Goal: Information Seeking & Learning: Learn about a topic

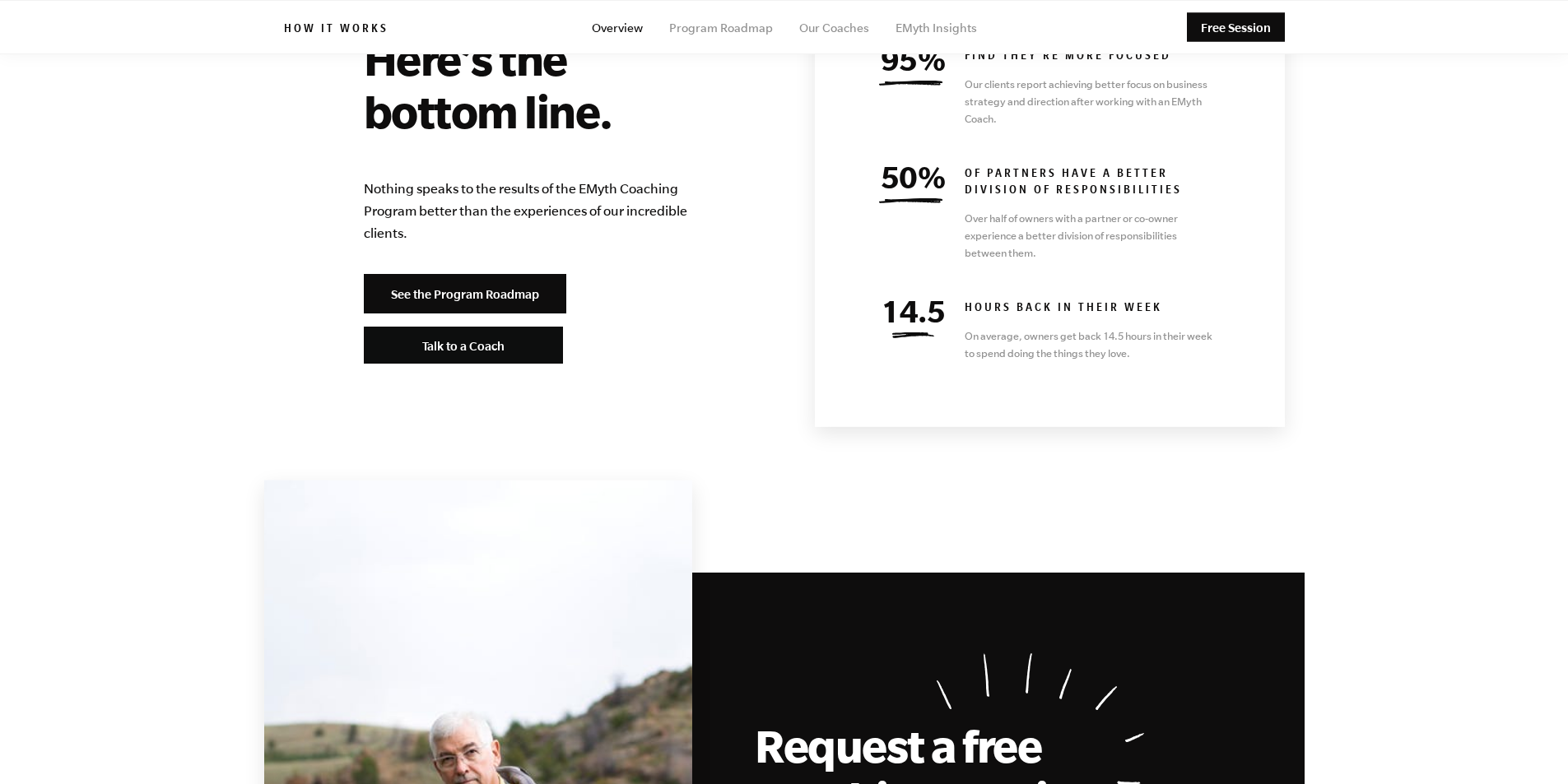
scroll to position [7091, 0]
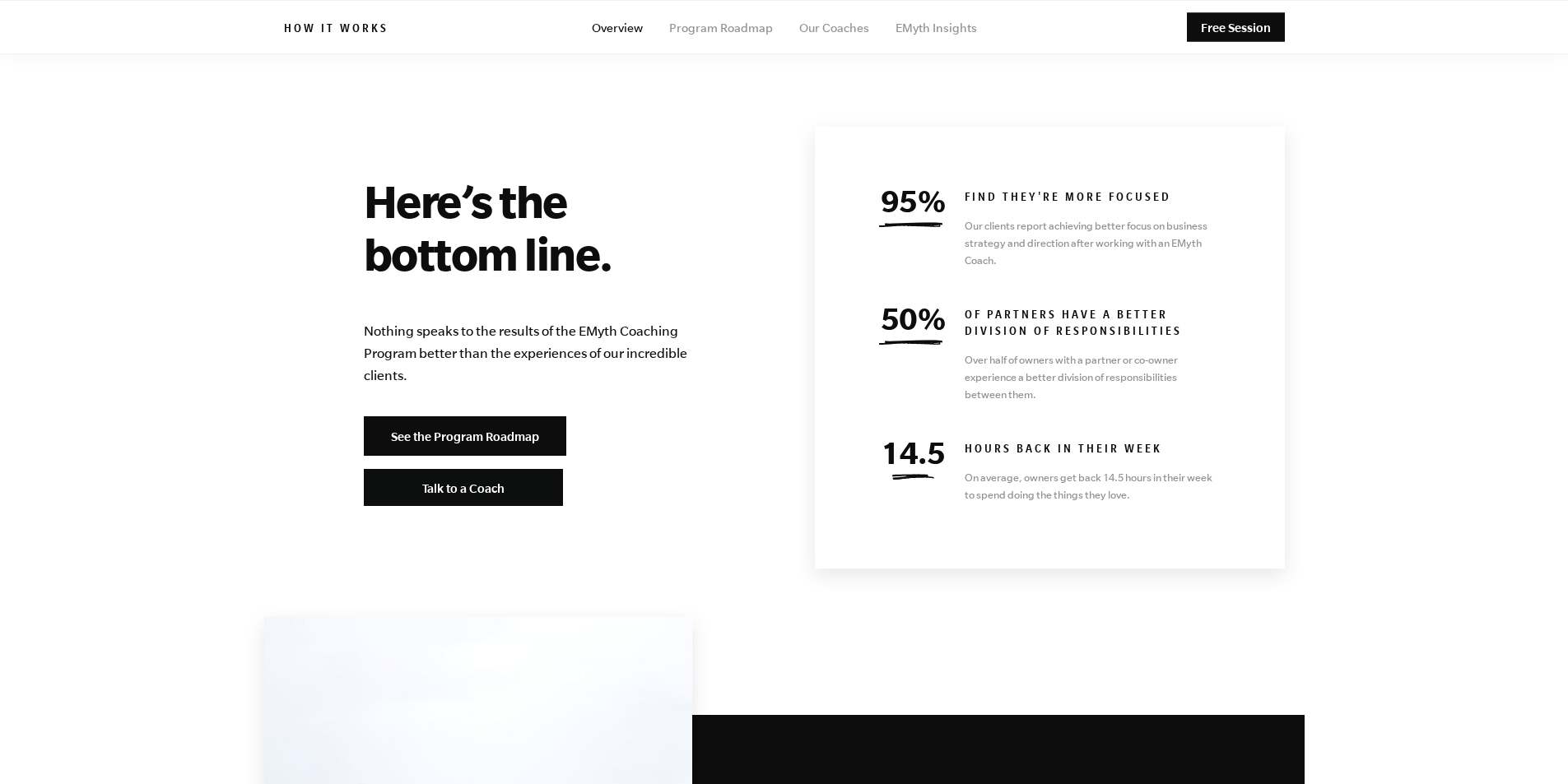
click at [489, 481] on span "Talk to a Coach" at bounding box center [463, 487] width 82 height 14
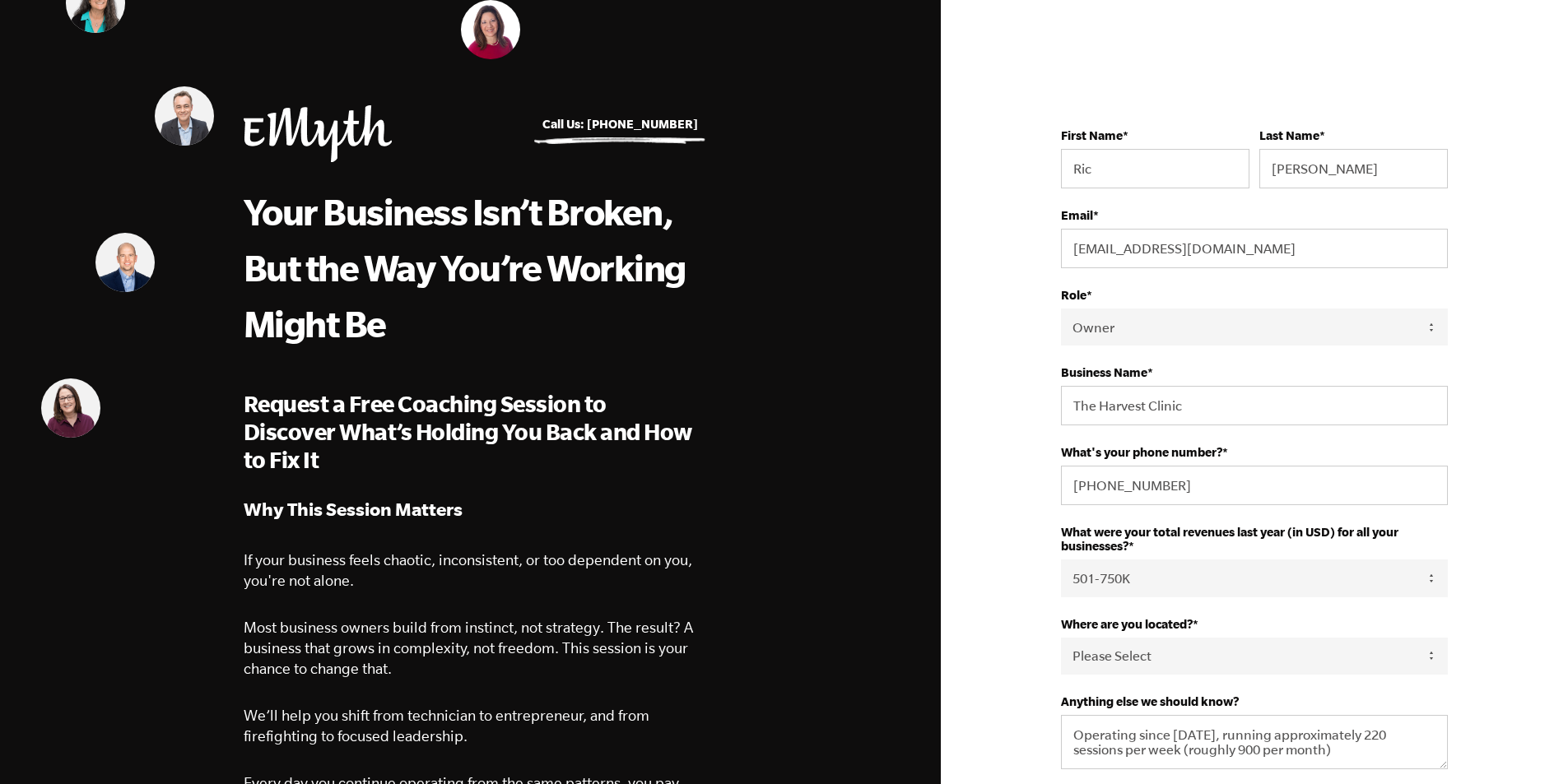
select select "Owner"
select select "501-750K"
select select "Australia"
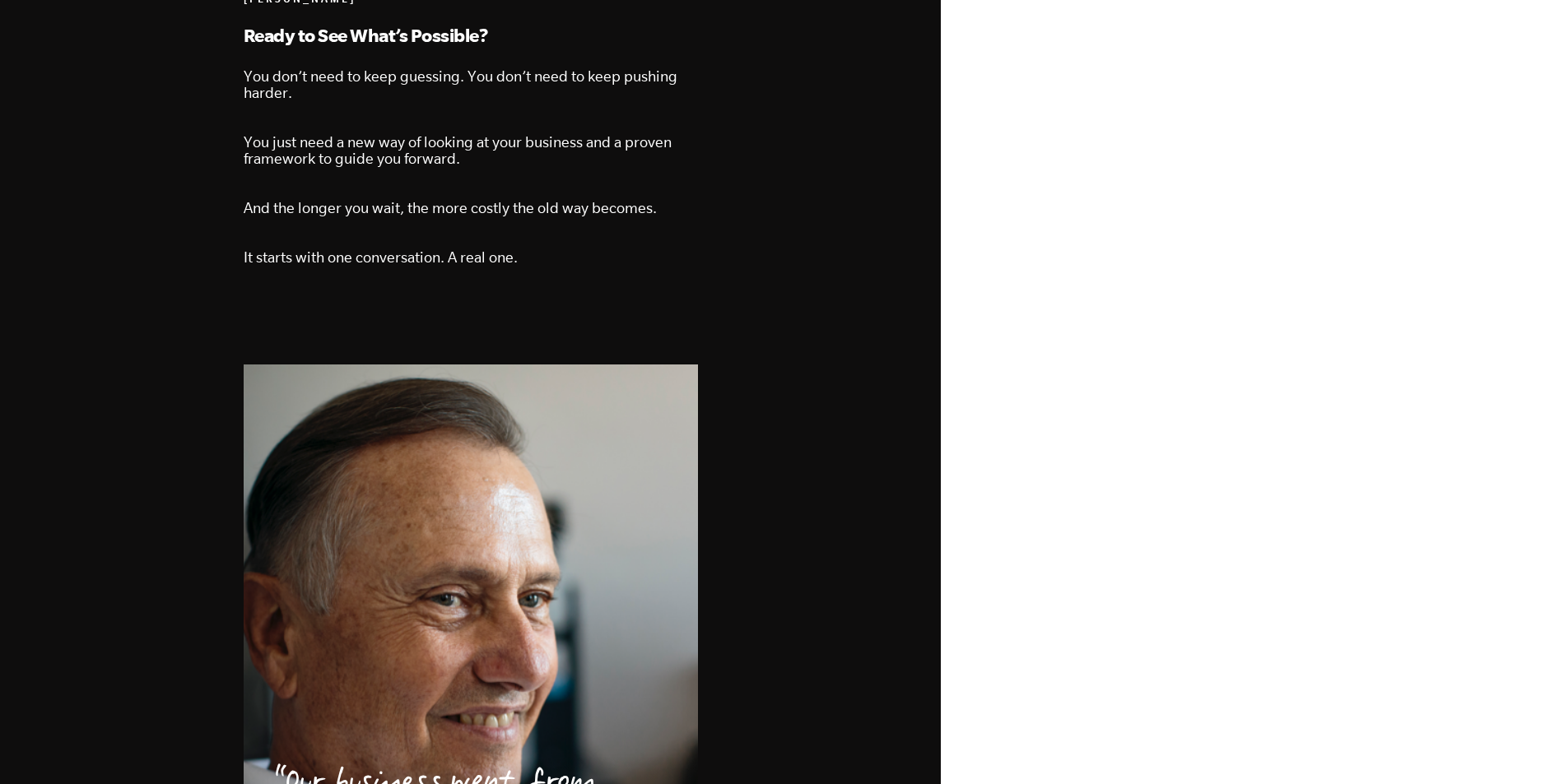
scroll to position [2470, 0]
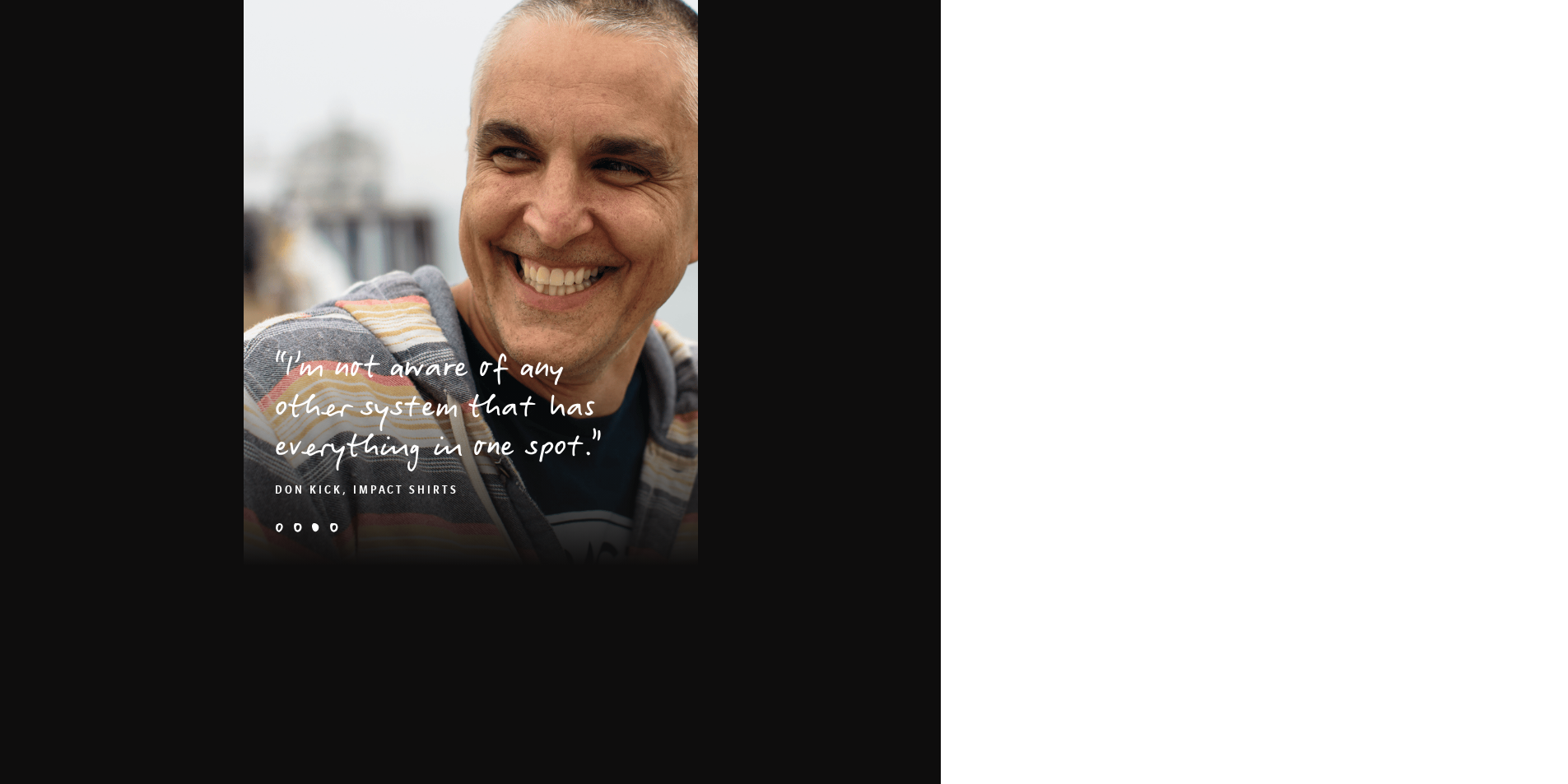
click at [280, 523] on li "e-myth-business-coaching-client-story-kolby-quote" at bounding box center [280, 528] width 9 height 9
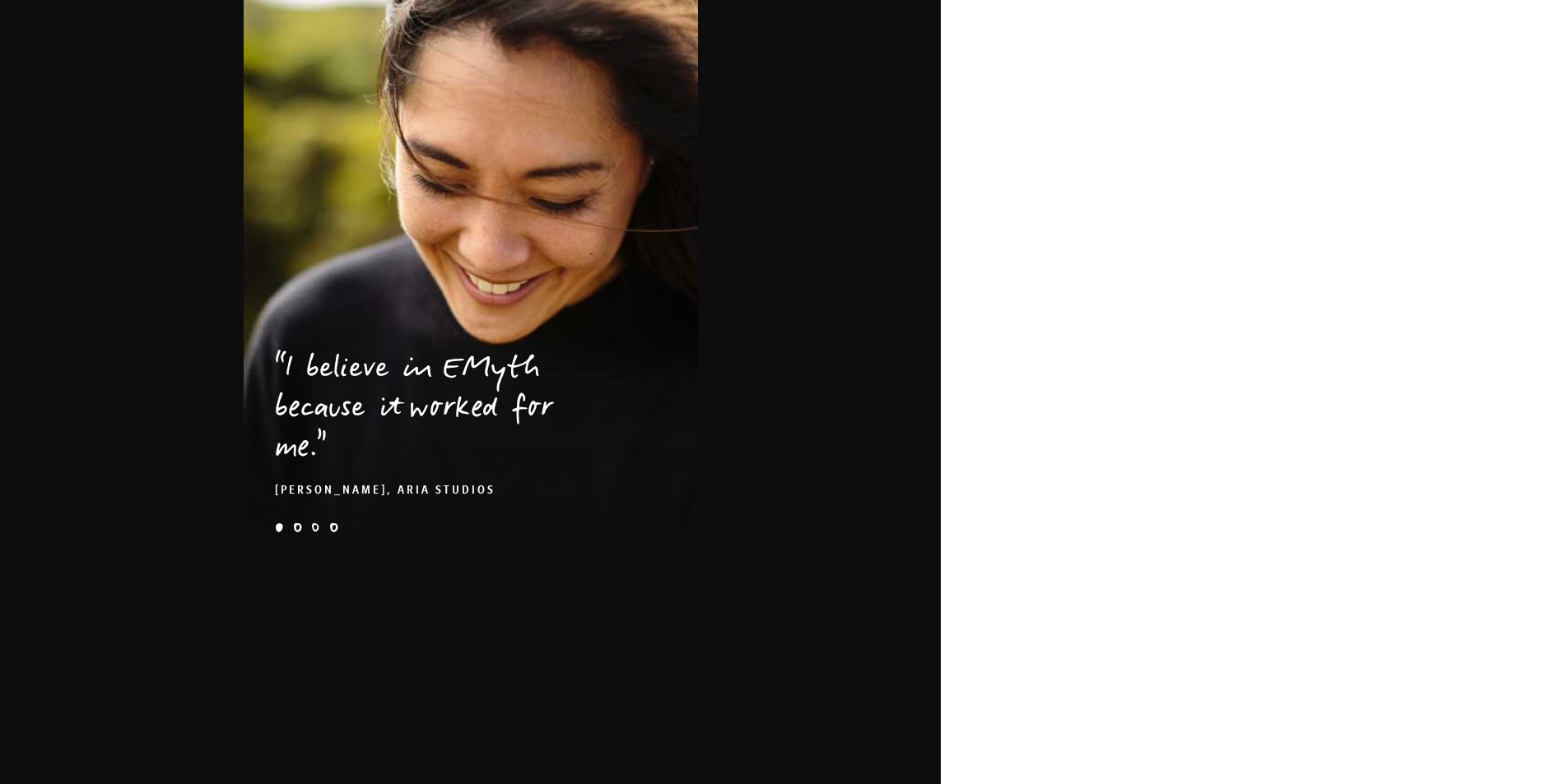
click at [291, 523] on ul "e-myth-business-coaching-client-story-kolby-quote weaver-problem-1x kick-hero-2…" at bounding box center [471, 529] width 454 height 13
click at [294, 523] on li "weaver-problem-1x" at bounding box center [298, 528] width 9 height 9
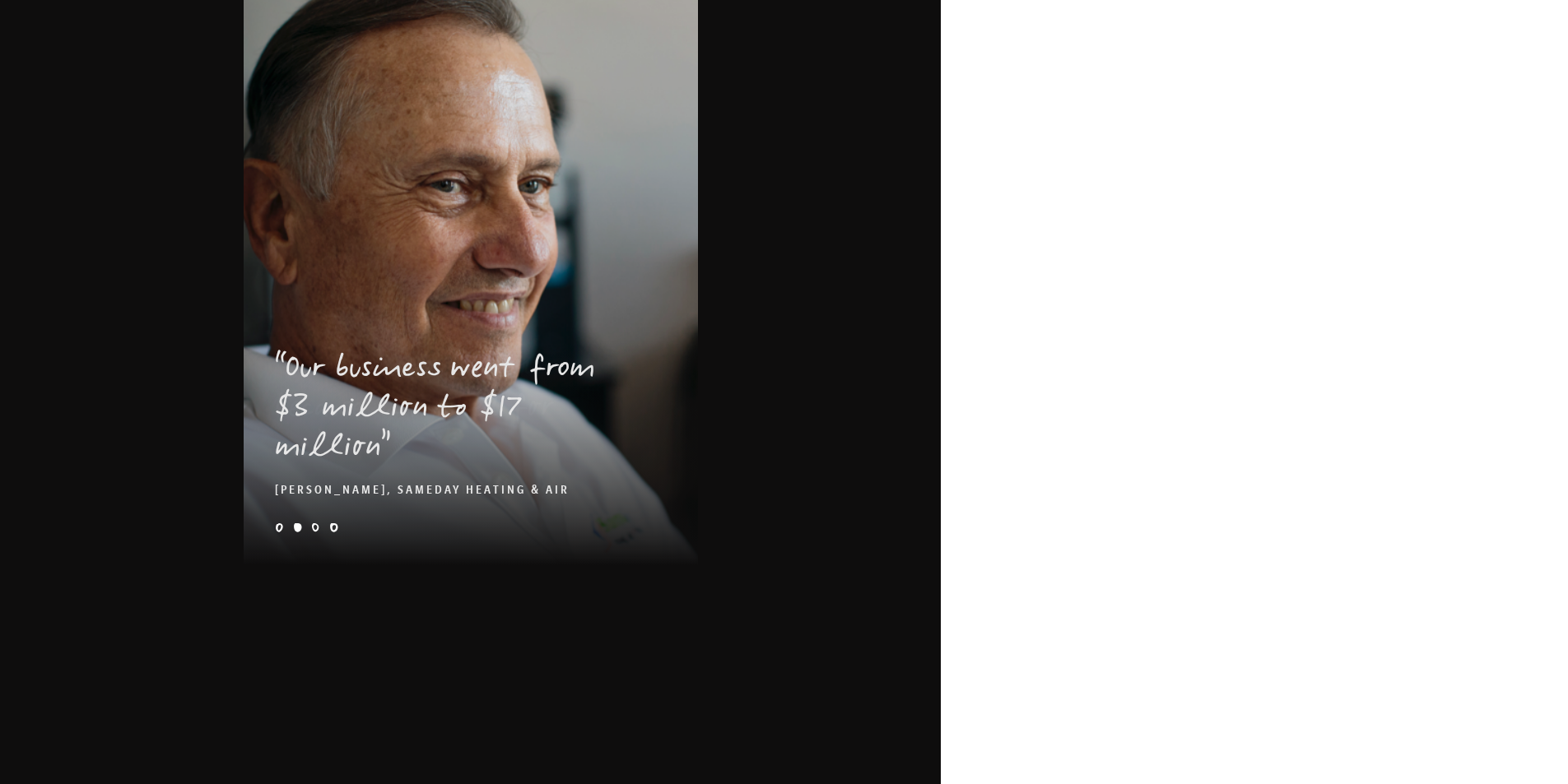
click at [314, 523] on li "kick-hero-2x-1" at bounding box center [315, 528] width 9 height 9
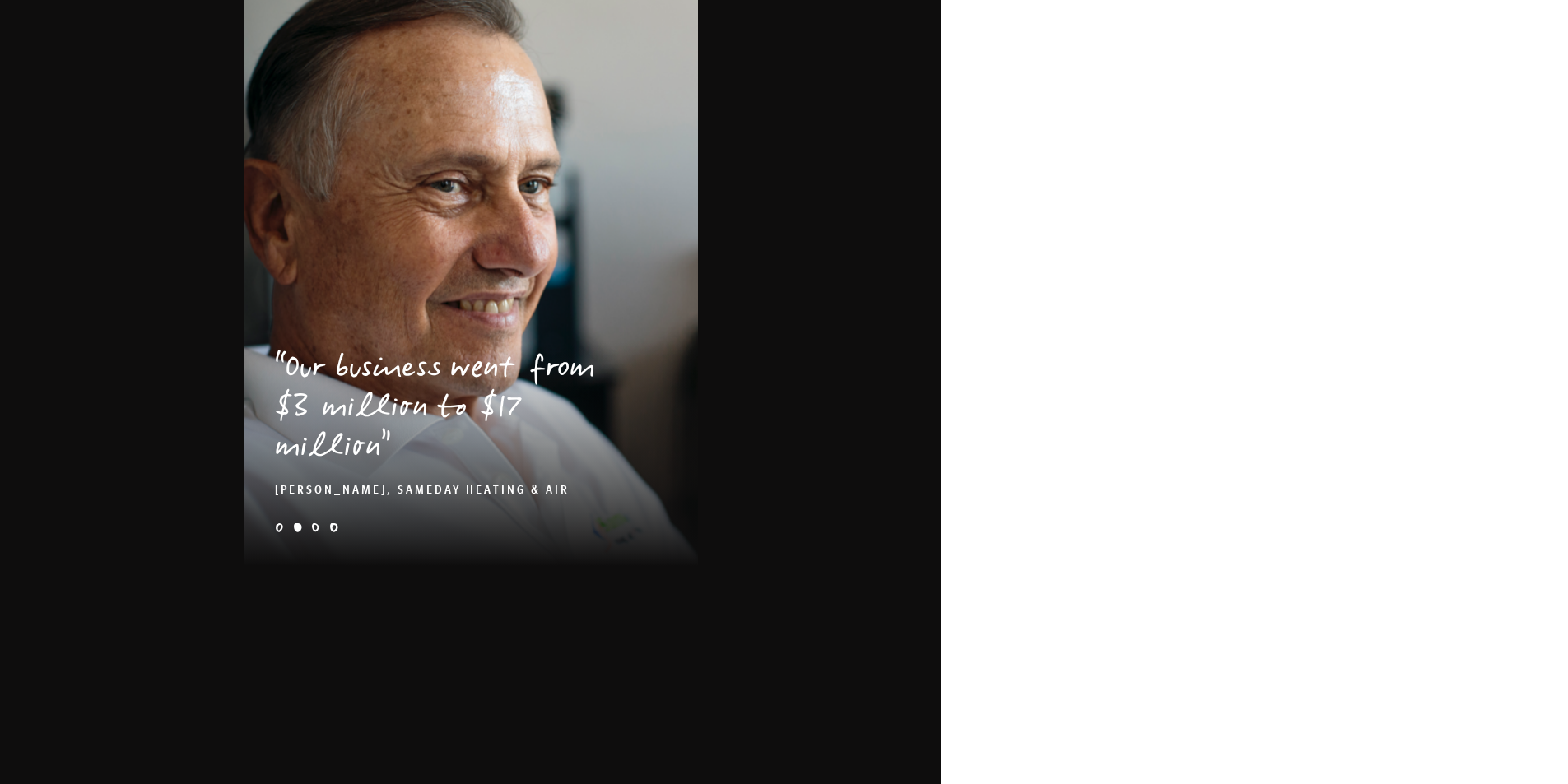
click at [319, 523] on li "kick-hero-2x-1" at bounding box center [315, 528] width 9 height 9
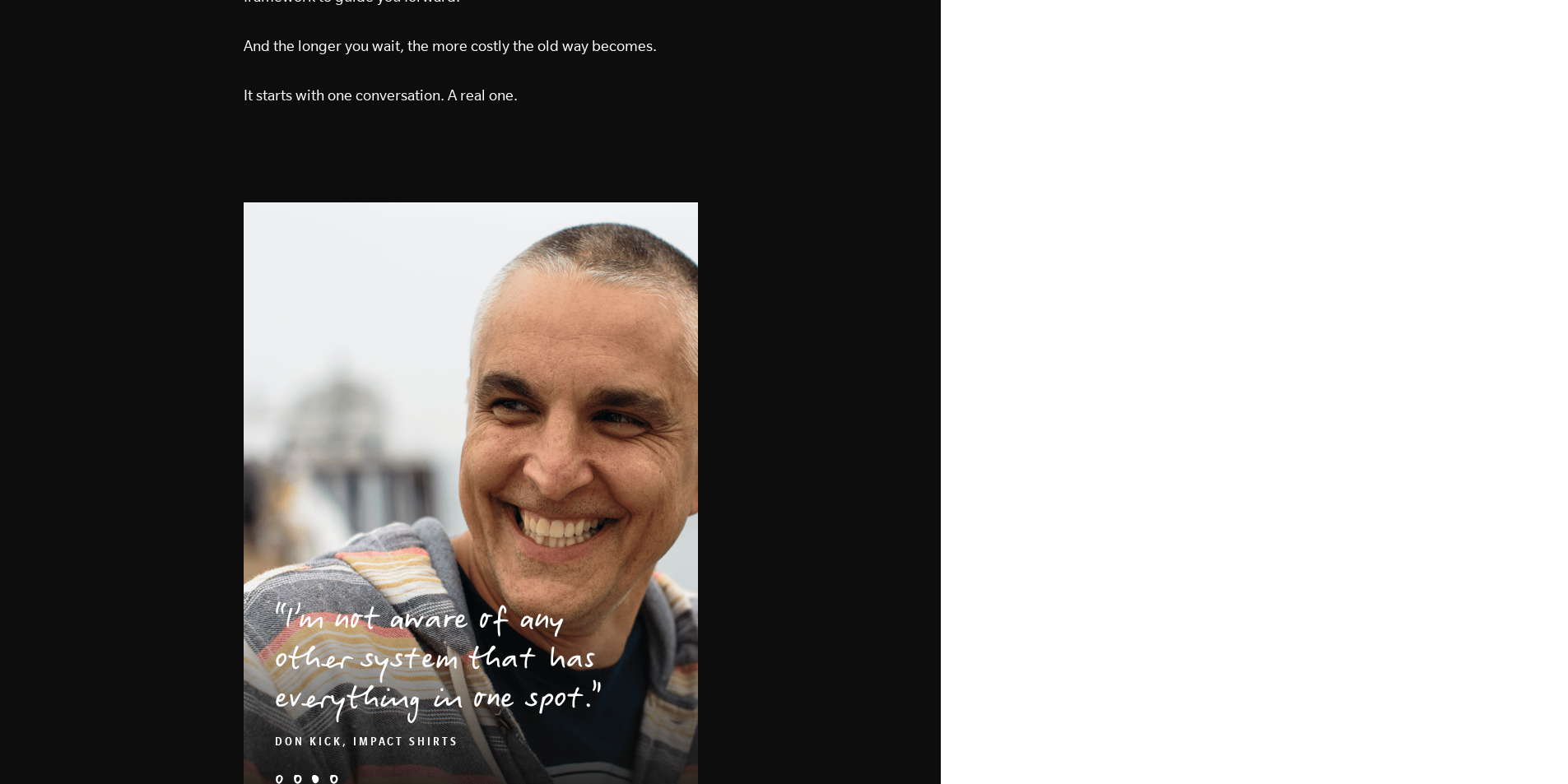
scroll to position [0, 0]
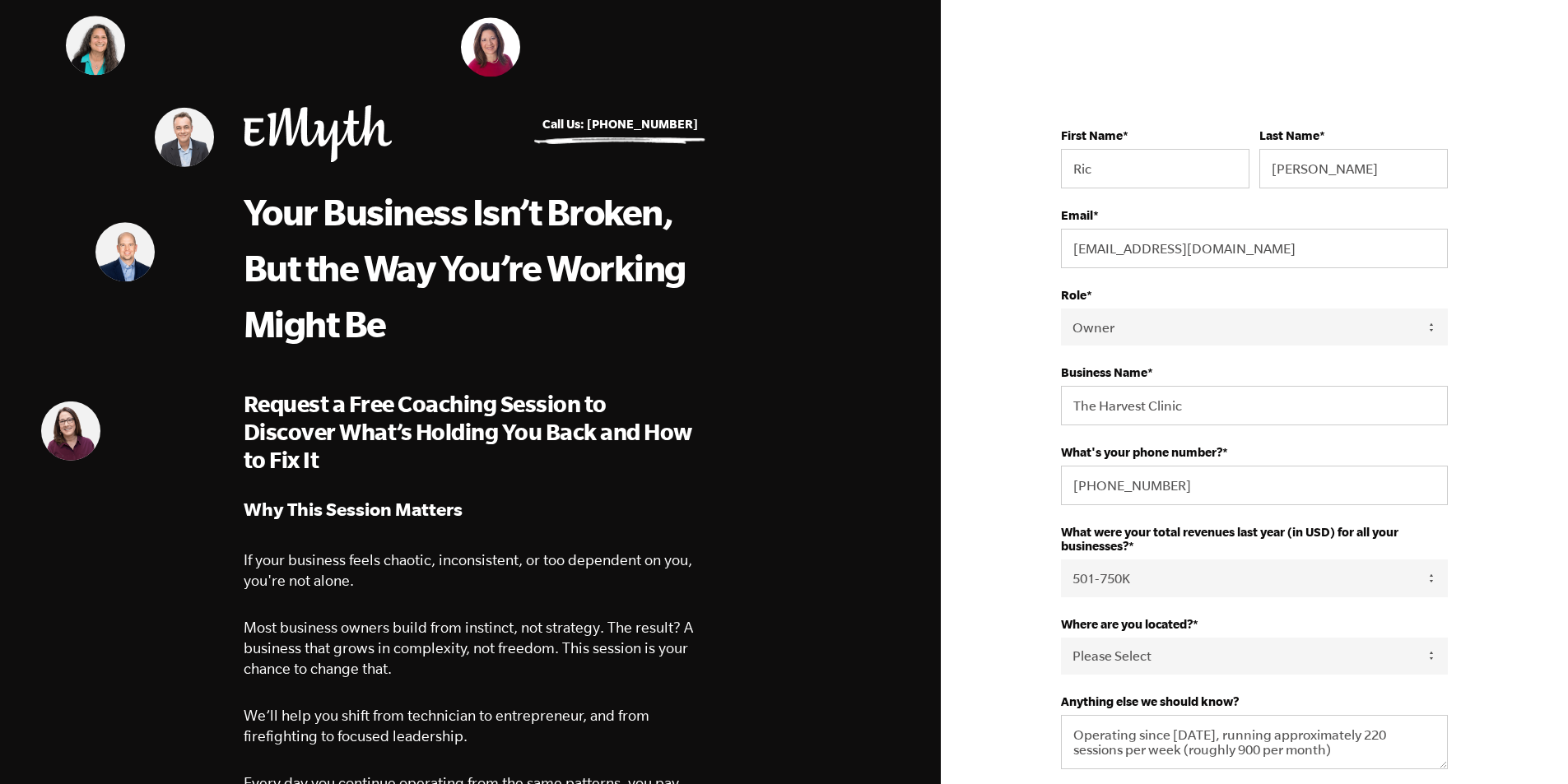
drag, startPoint x: 218, startPoint y: 460, endPoint x: 174, endPoint y: 85, distance: 377.6
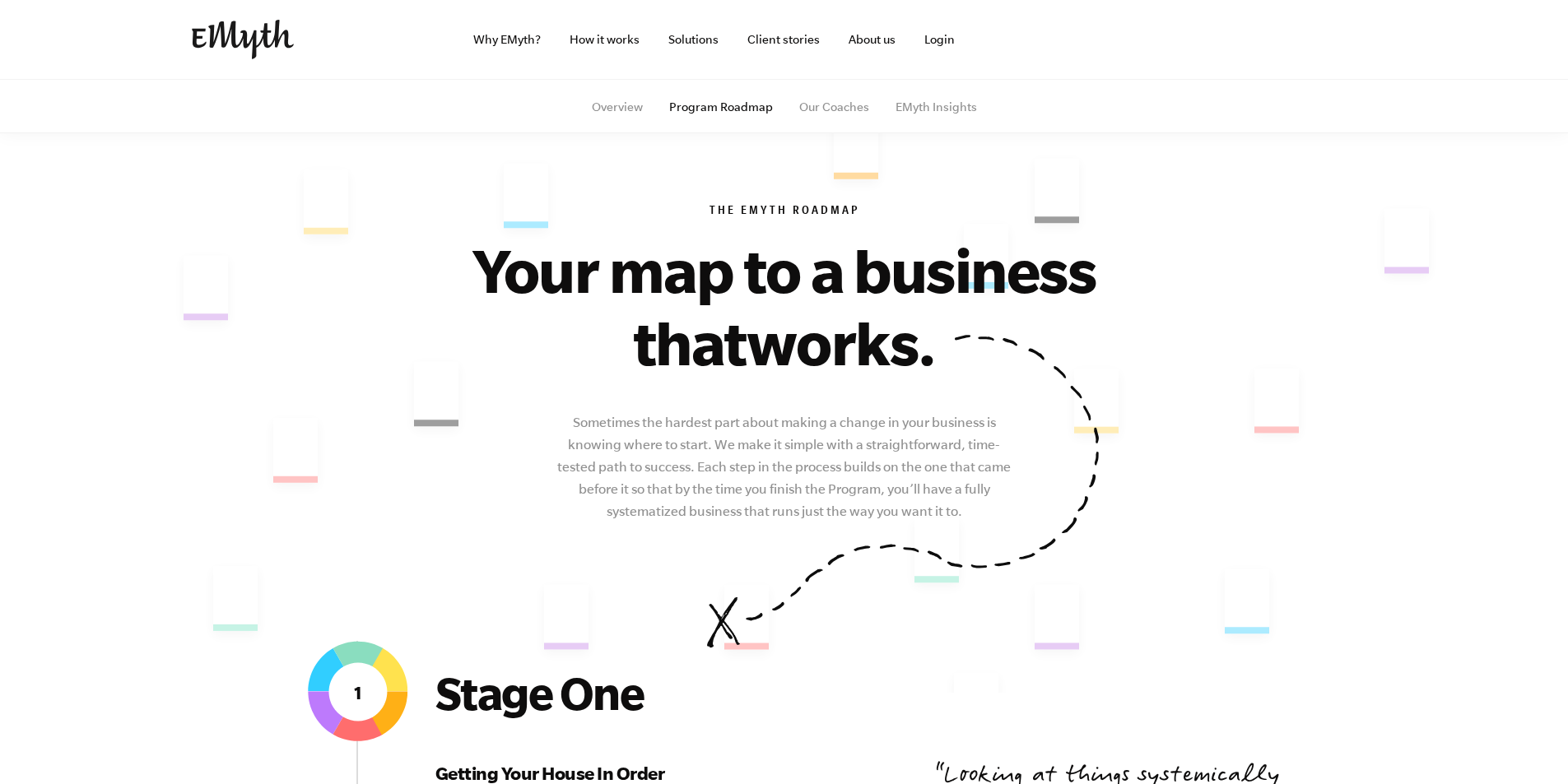
drag, startPoint x: 1052, startPoint y: 512, endPoint x: 852, endPoint y: -29, distance: 576.8
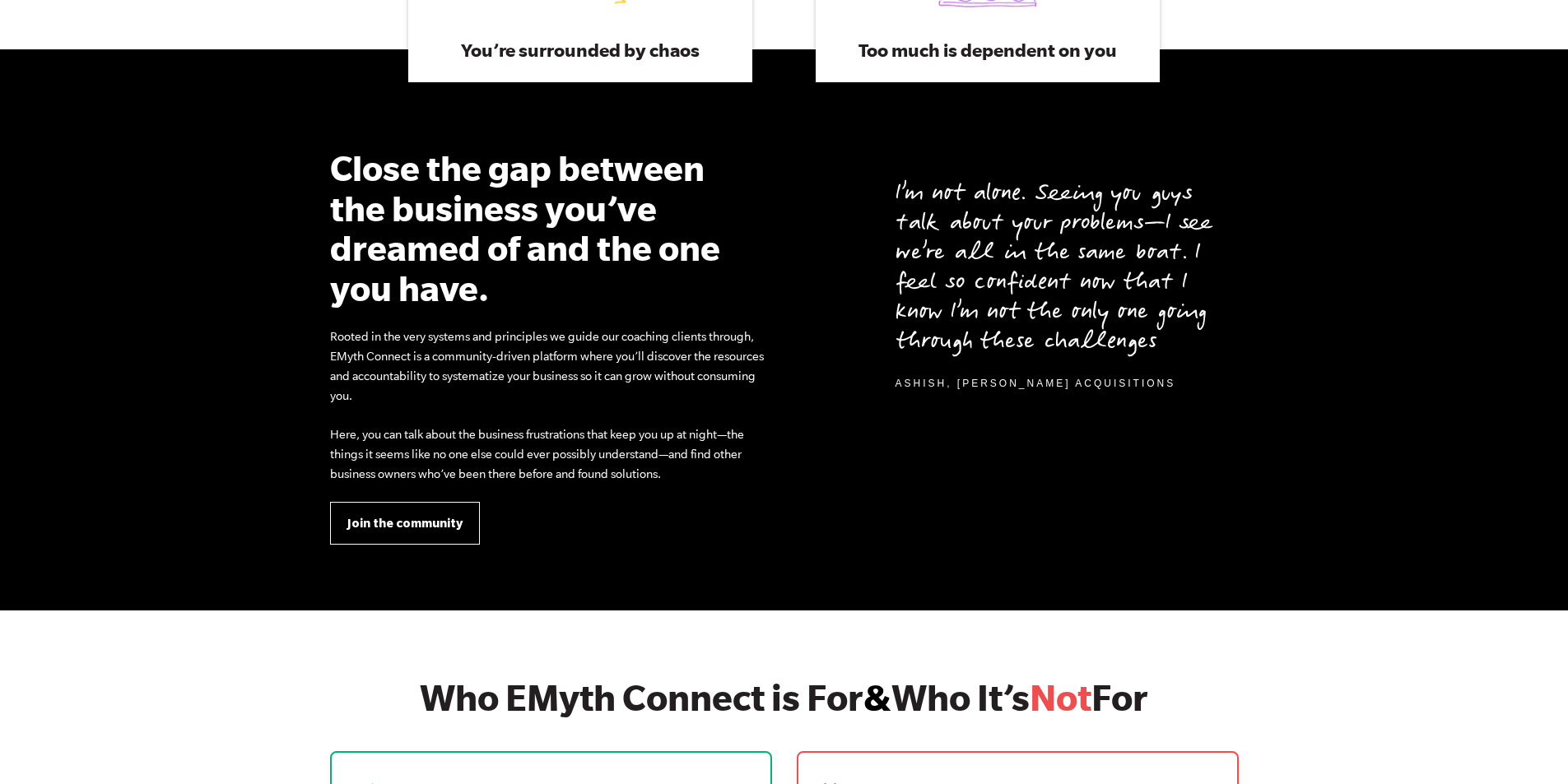
scroll to position [1973, 0]
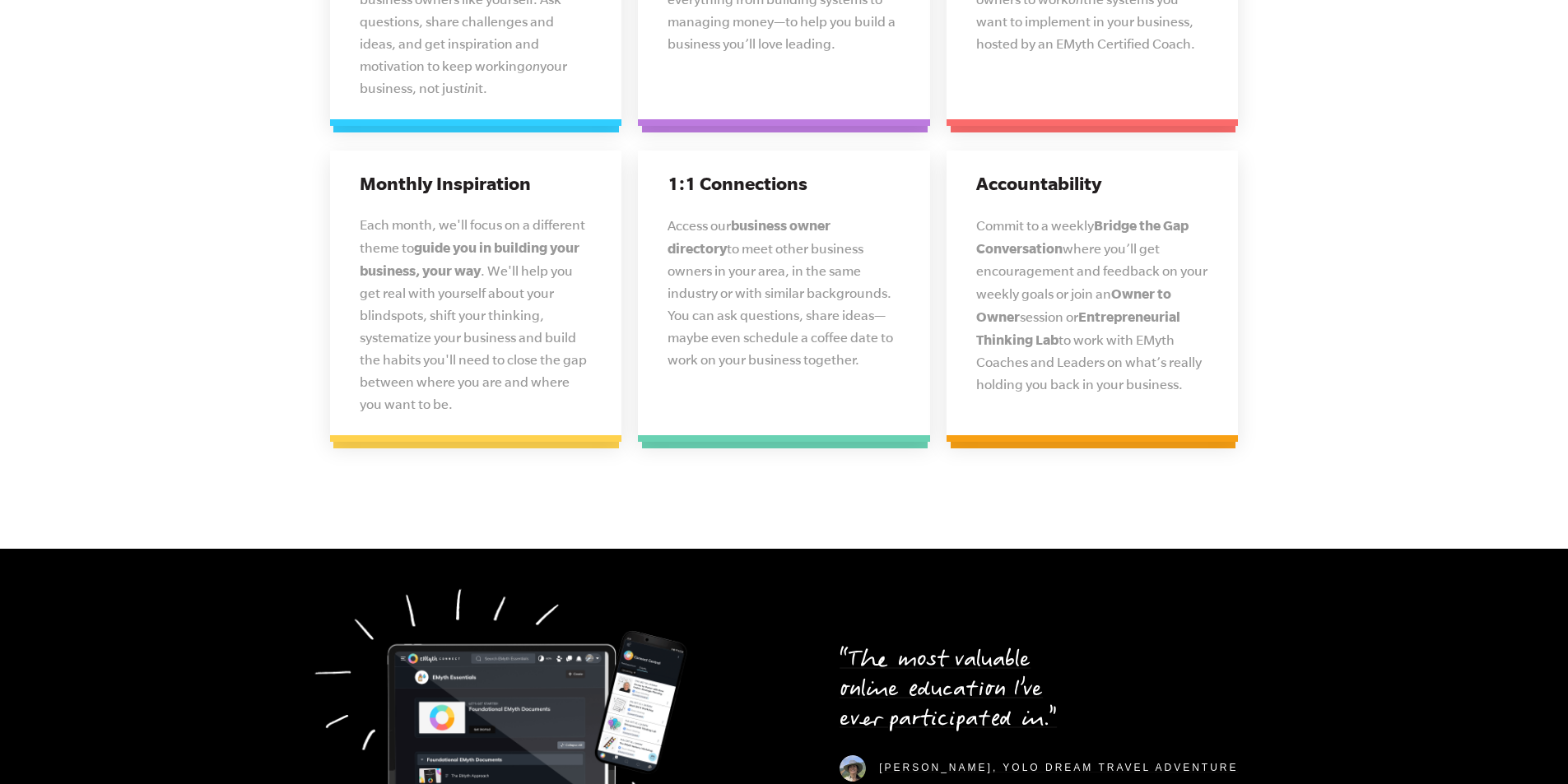
drag, startPoint x: 240, startPoint y: 460, endPoint x: 245, endPoint y: 581, distance: 121.1
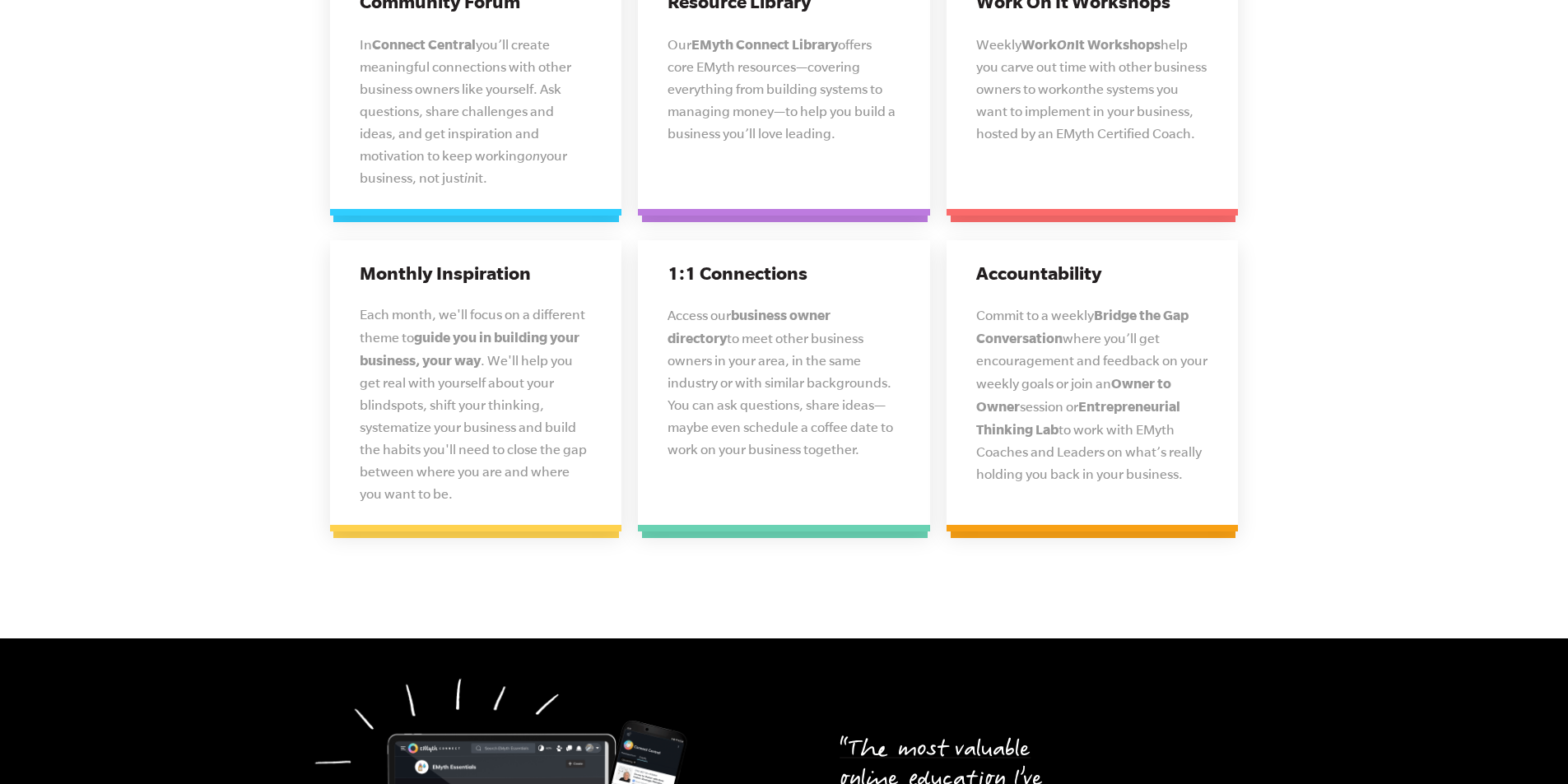
drag, startPoint x: 269, startPoint y: 394, endPoint x: 275, endPoint y: 216, distance: 178.1
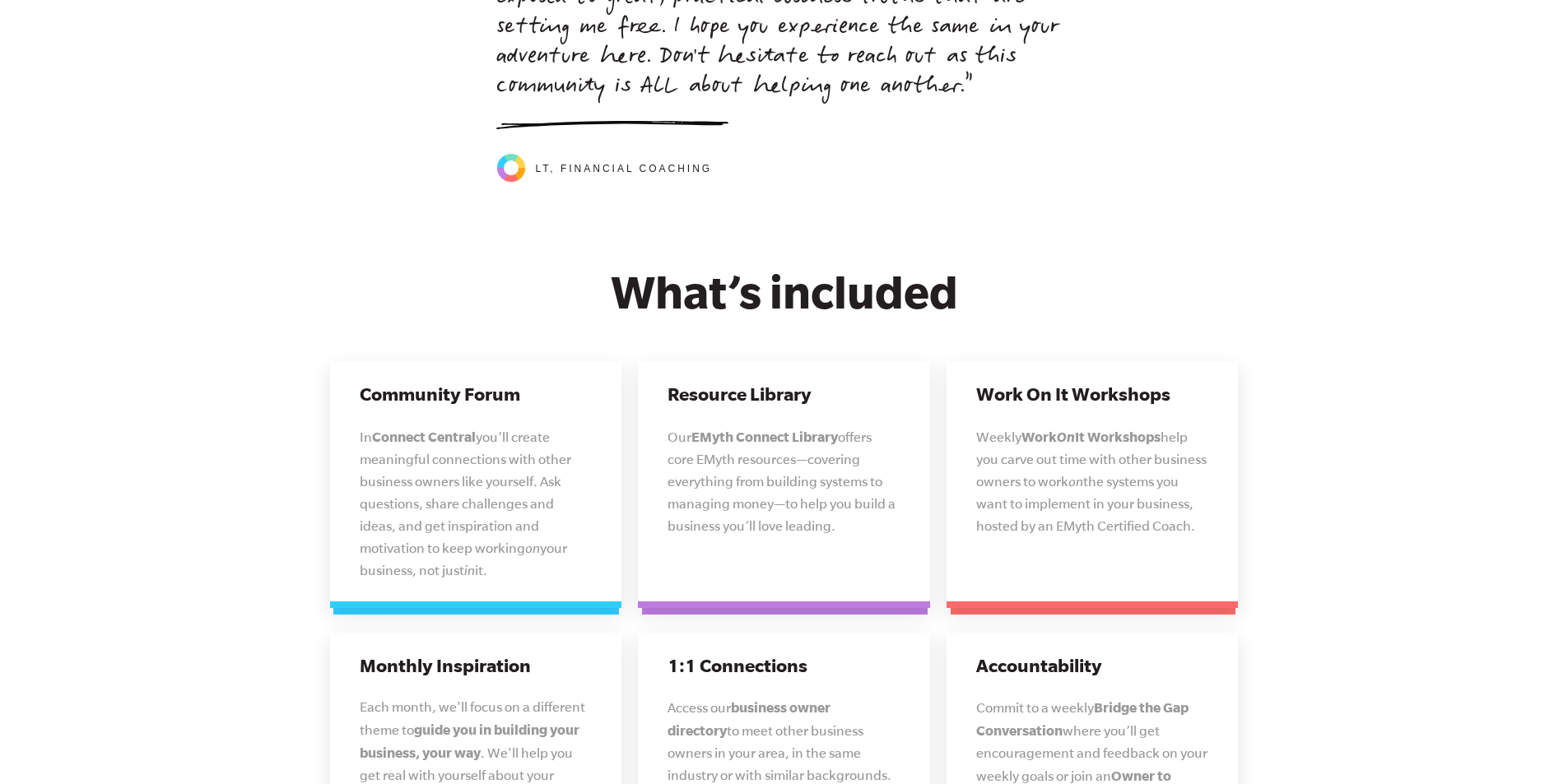
scroll to position [4047, 0]
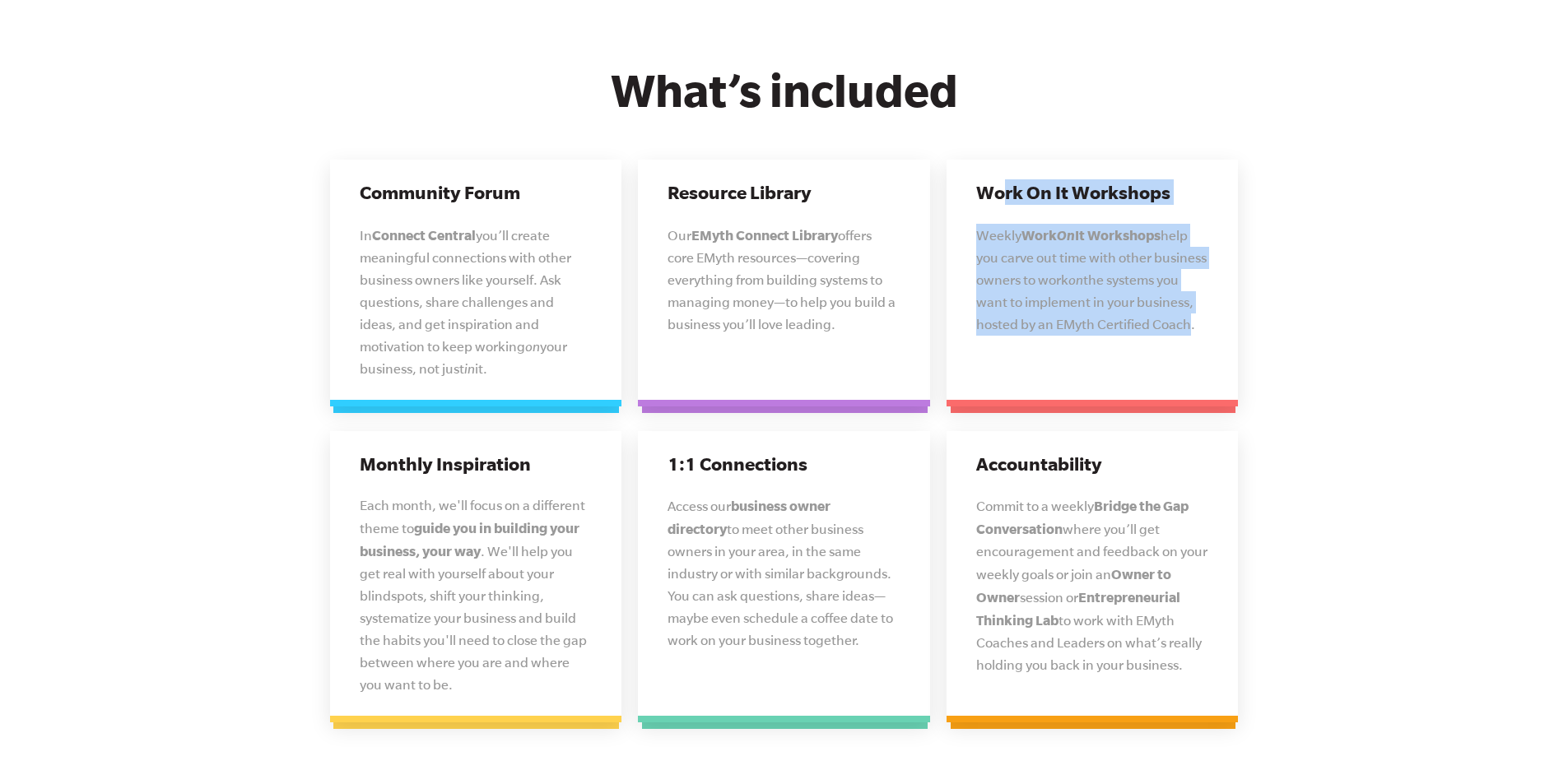
drag, startPoint x: 1005, startPoint y: 167, endPoint x: 1180, endPoint y: 292, distance: 215.1
click at [1180, 292] on div "Work On It Workshops Weekly Work On It Workshops help you carve out time with o…" at bounding box center [1093, 283] width 292 height 246
click at [1180, 293] on p "Weekly Work On It Workshops help you carve out time with other business owners …" at bounding box center [1092, 279] width 233 height 112
click at [1182, 302] on span "the systems you want to implement in your business, hosted by an EMyth Certifie…" at bounding box center [1085, 301] width 219 height 59
click at [1185, 308] on span "the systems you want to implement in your business, hosted by an EMyth Certifie…" at bounding box center [1085, 301] width 219 height 59
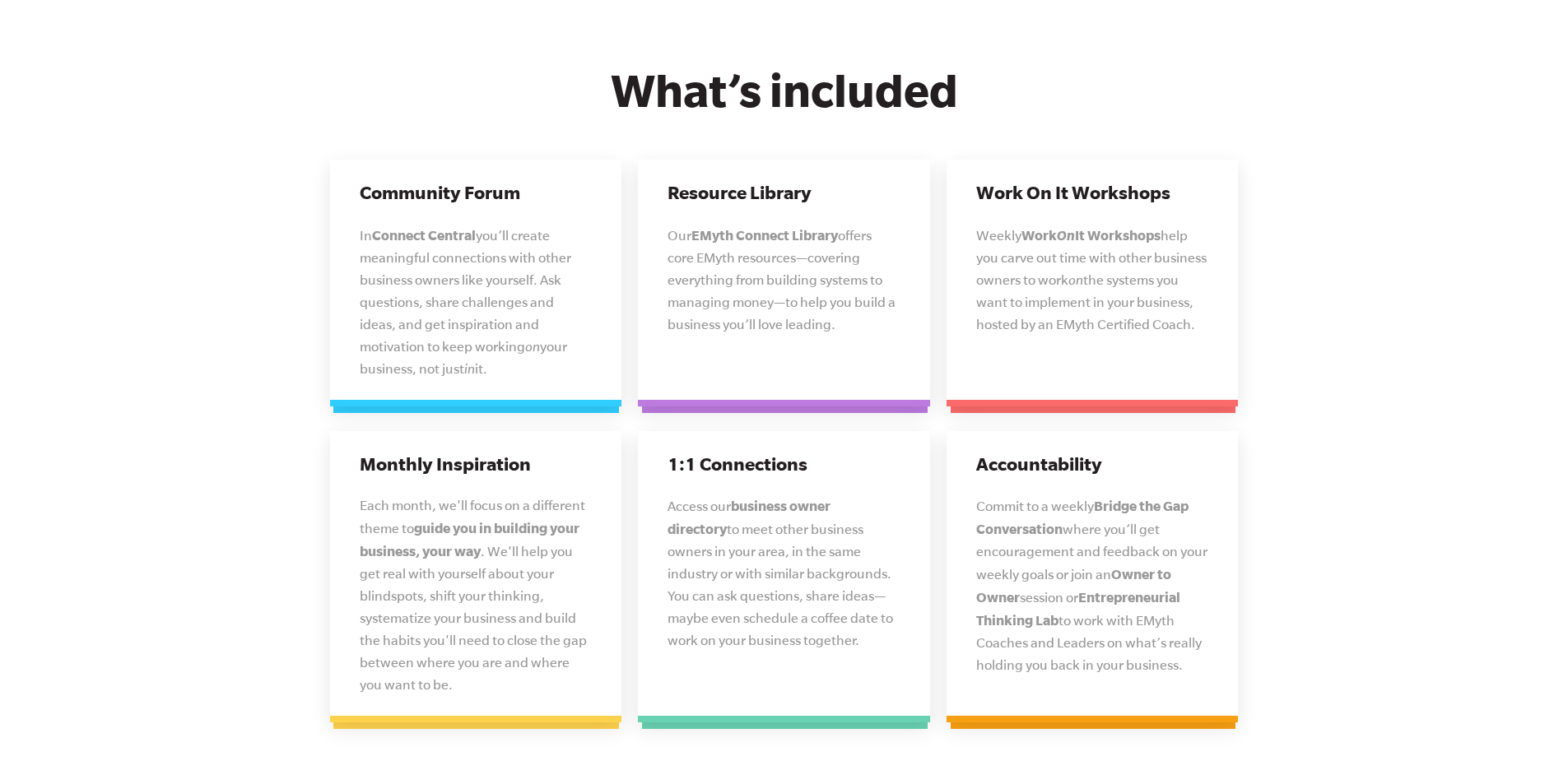
click at [1192, 316] on div "Work On It Workshops Weekly Work On It Workshops help you carve out time with o…" at bounding box center [1093, 283] width 292 height 246
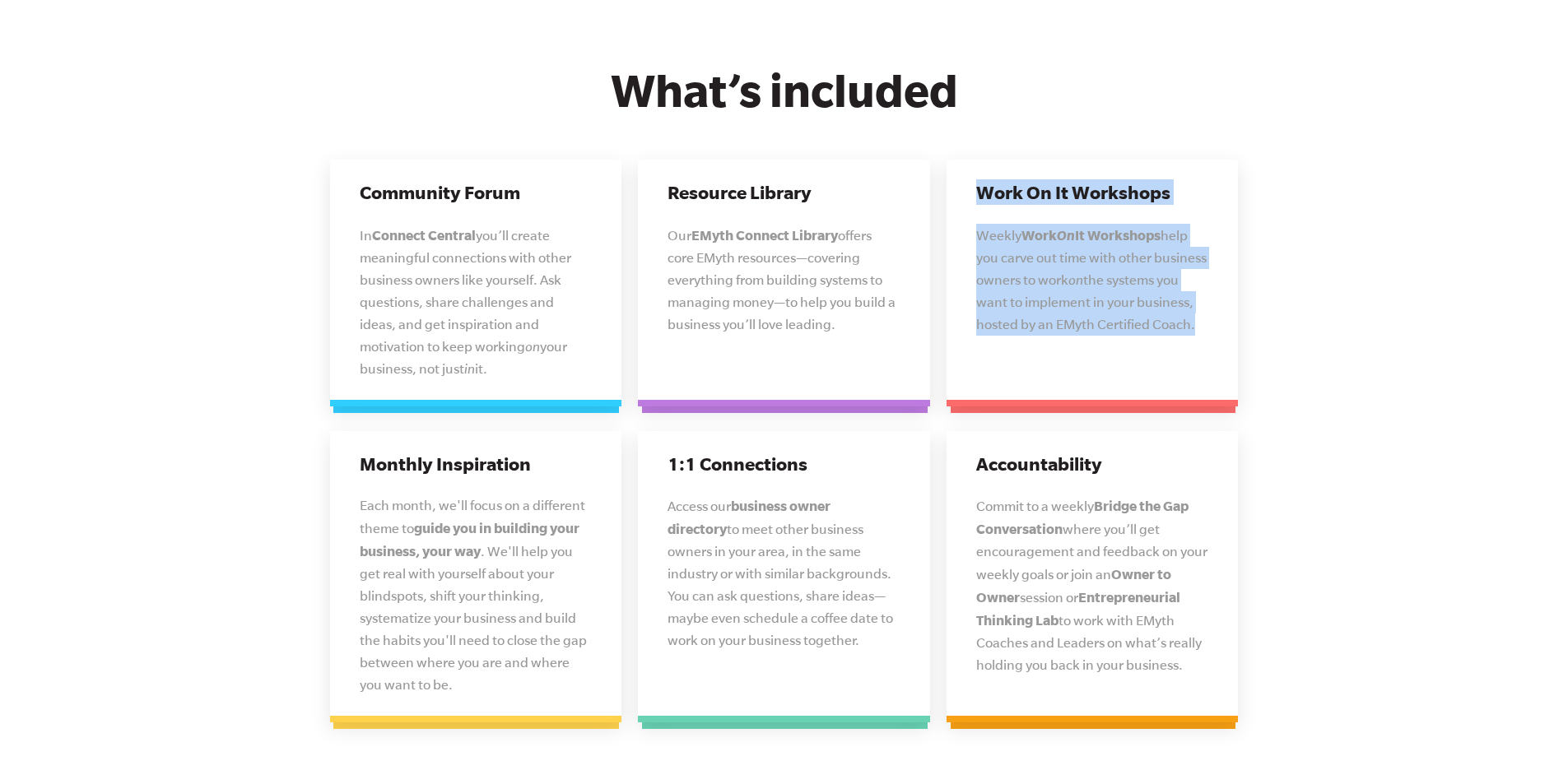
drag, startPoint x: 1185, startPoint y: 310, endPoint x: 946, endPoint y: 176, distance: 274.0
click at [946, 176] on div "Work On It Workshops Weekly Work On It Workshops help you carve out time with o…" at bounding box center [1093, 283] width 292 height 246
click at [946, 177] on div "Work On It Workshops Weekly Work On It Workshops help you carve out time with o…" at bounding box center [1093, 283] width 292 height 246
drag, startPoint x: 973, startPoint y: 176, endPoint x: 1172, endPoint y: 297, distance: 232.9
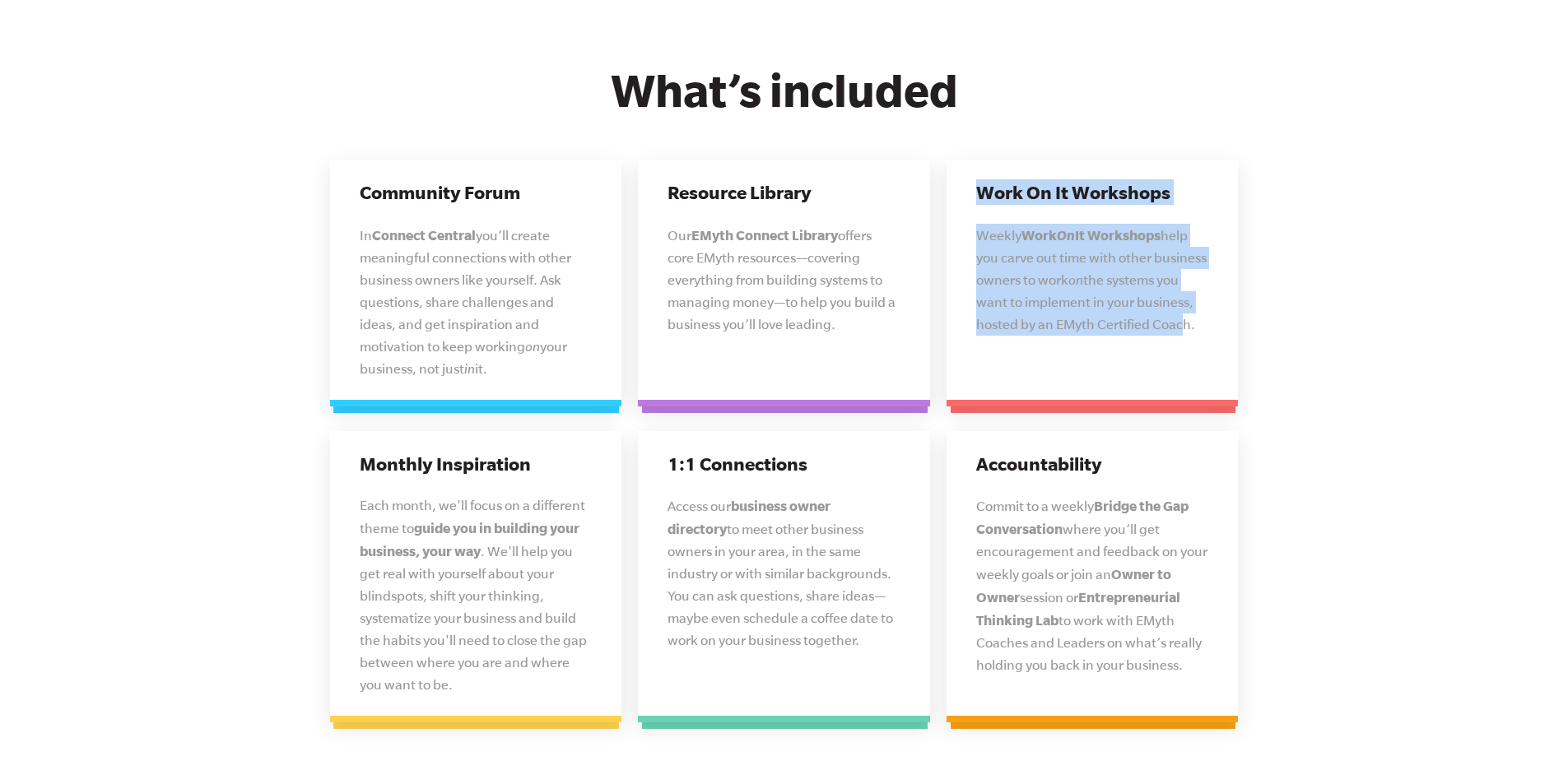
click at [1172, 297] on div "Work On It Workshops Weekly Work On It Workshops help you carve out time with o…" at bounding box center [1093, 283] width 292 height 246
click at [1172, 298] on span "the systems you want to implement in your business, hosted by an EMyth Certifie…" at bounding box center [1085, 301] width 219 height 59
drag, startPoint x: 1174, startPoint y: 298, endPoint x: 1190, endPoint y: 306, distance: 17.9
click at [1175, 299] on span "the systems you want to implement in your business, hosted by an EMyth Certifie…" at bounding box center [1085, 301] width 219 height 59
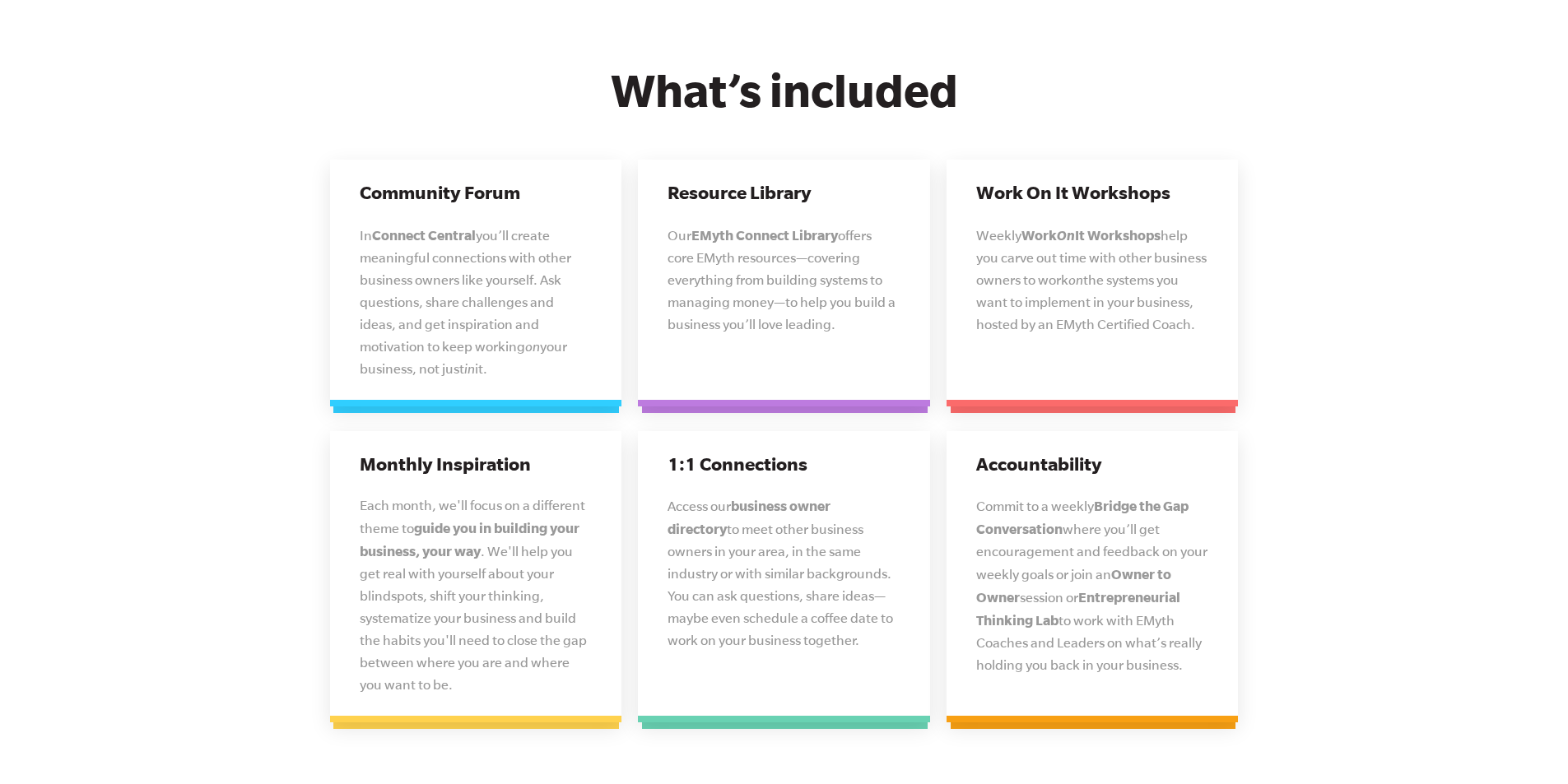
drag, startPoint x: 1190, startPoint y: 305, endPoint x: 1196, endPoint y: 313, distance: 10.0
click at [1191, 308] on span "the systems you want to implement in your business, hosted by an EMyth Certifie…" at bounding box center [1085, 301] width 219 height 59
drag, startPoint x: 1196, startPoint y: 312, endPoint x: 959, endPoint y: 171, distance: 275.8
click at [959, 171] on div "Work On It Workshops Weekly Work On It Workshops help you carve out time with o…" at bounding box center [1093, 283] width 292 height 246
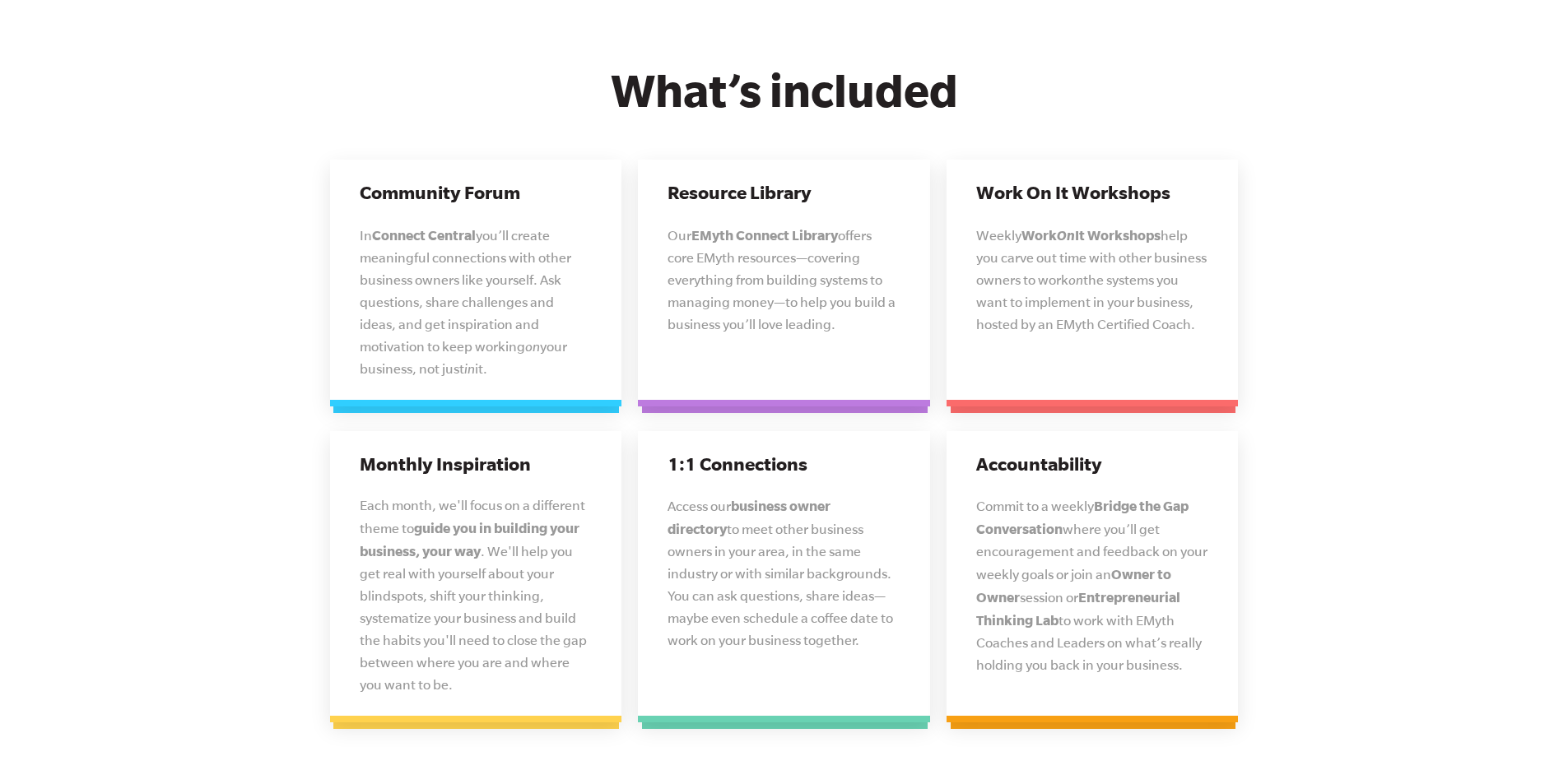
drag, startPoint x: 974, startPoint y: 164, endPoint x: 1196, endPoint y: 308, distance: 264.6
click at [1196, 308] on div "Work On It Workshops Weekly Work On It Workshops help you carve out time with o…" at bounding box center [1093, 283] width 292 height 246
click at [1196, 308] on p "Weekly Work On It Workshops help you carve out time with other business owners …" at bounding box center [1092, 279] width 233 height 112
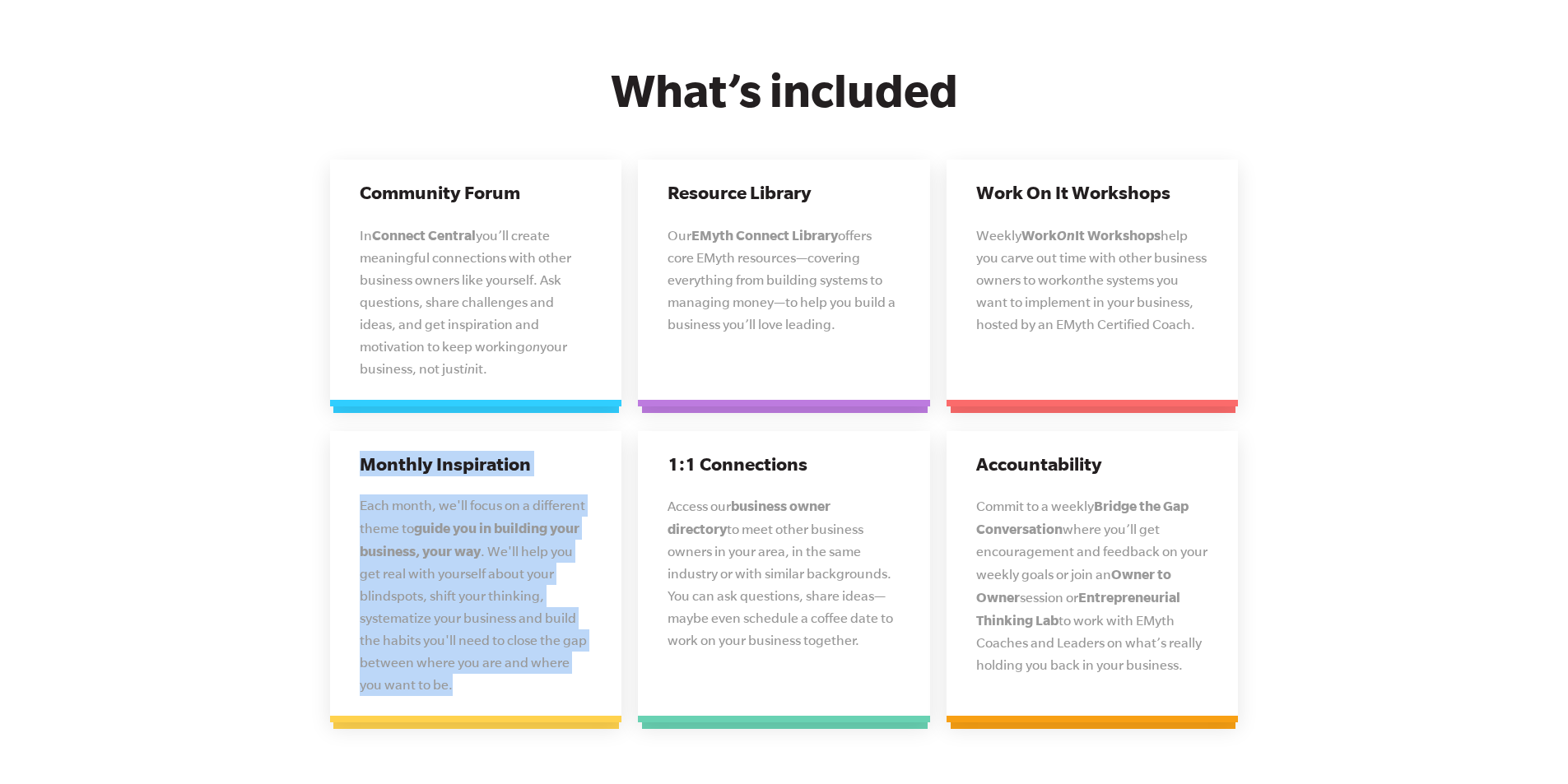
drag, startPoint x: 361, startPoint y: 446, endPoint x: 460, endPoint y: 655, distance: 231.3
click at [460, 655] on div "Monthly Inspiration Each month, we'll focus on a different theme to guide you i…" at bounding box center [476, 577] width 292 height 292
click at [460, 656] on p "Each month, we'll focus on a different theme to guide you in building your busi…" at bounding box center [475, 595] width 233 height 201
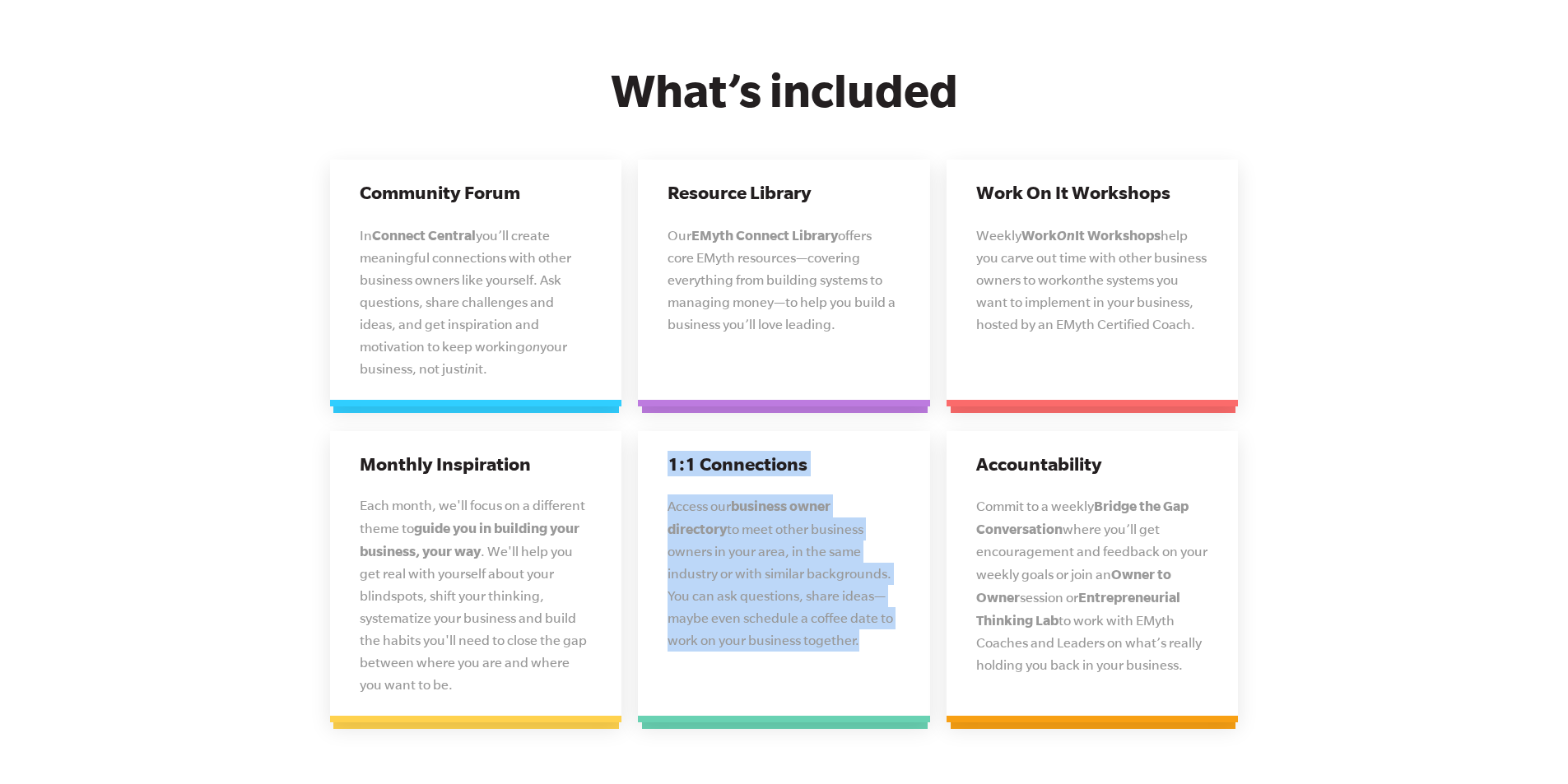
drag, startPoint x: 441, startPoint y: 660, endPoint x: 854, endPoint y: 625, distance: 414.5
click at [854, 625] on div "Community Forum In Connect Central you’ll create meaningful connections with ot…" at bounding box center [784, 453] width 925 height 587
click at [854, 625] on span "to meet other business owners in your area, in the same industry or with simila…" at bounding box center [780, 584] width 225 height 126
drag, startPoint x: 860, startPoint y: 624, endPoint x: 656, endPoint y: 448, distance: 269.4
click at [656, 448] on div "1:1 Connections Access our business owner directory to meet other business owne…" at bounding box center [784, 577] width 292 height 292
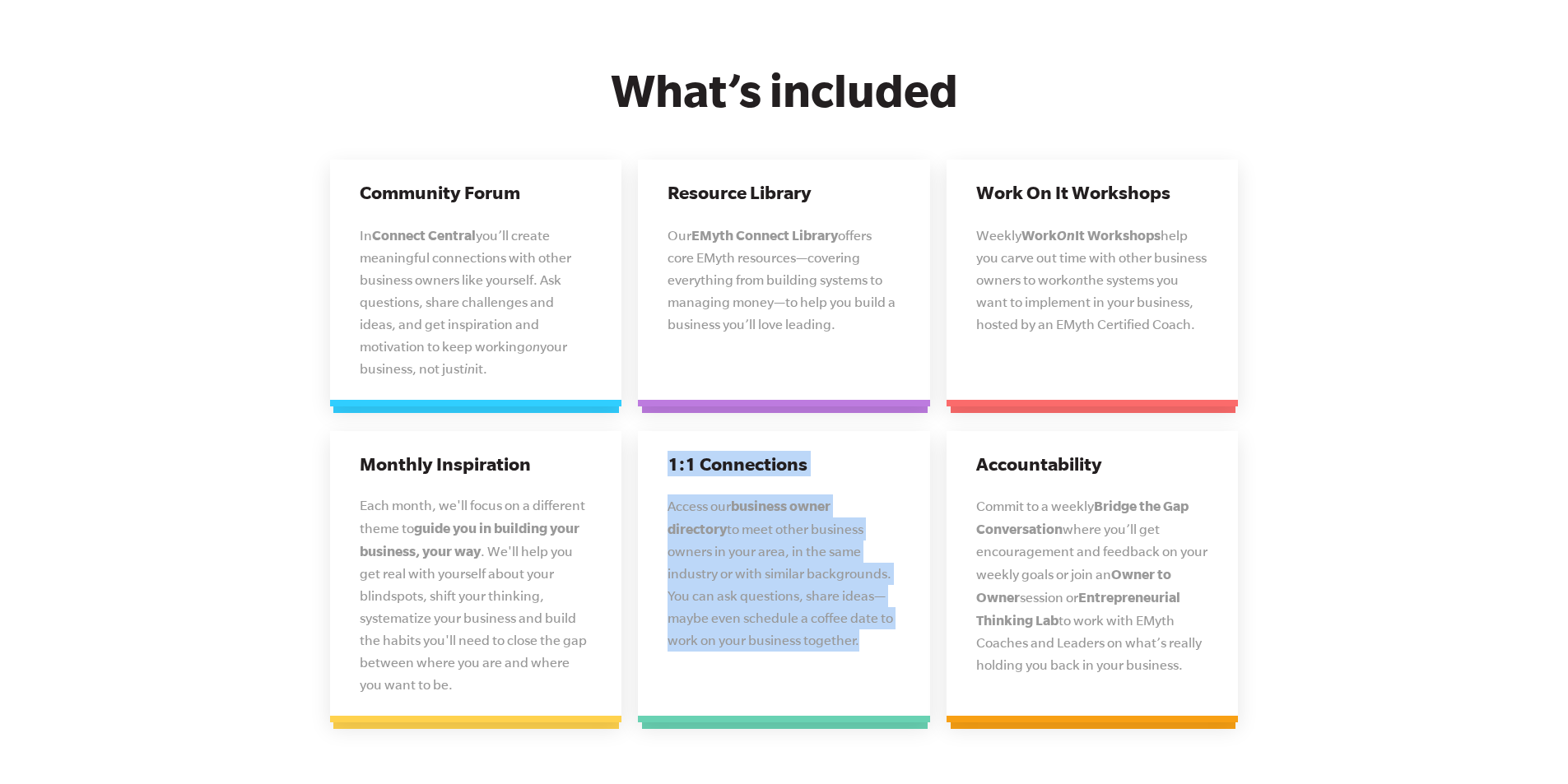
click at [656, 448] on div "1:1 Connections Access our business owner directory to meet other business owne…" at bounding box center [784, 577] width 292 height 292
drag, startPoint x: 665, startPoint y: 439, endPoint x: 864, endPoint y: 633, distance: 277.9
click at [864, 633] on div "1:1 Connections Access our business owner directory to meet other business owne…" at bounding box center [784, 577] width 292 height 292
drag, startPoint x: 870, startPoint y: 631, endPoint x: 670, endPoint y: 432, distance: 282.1
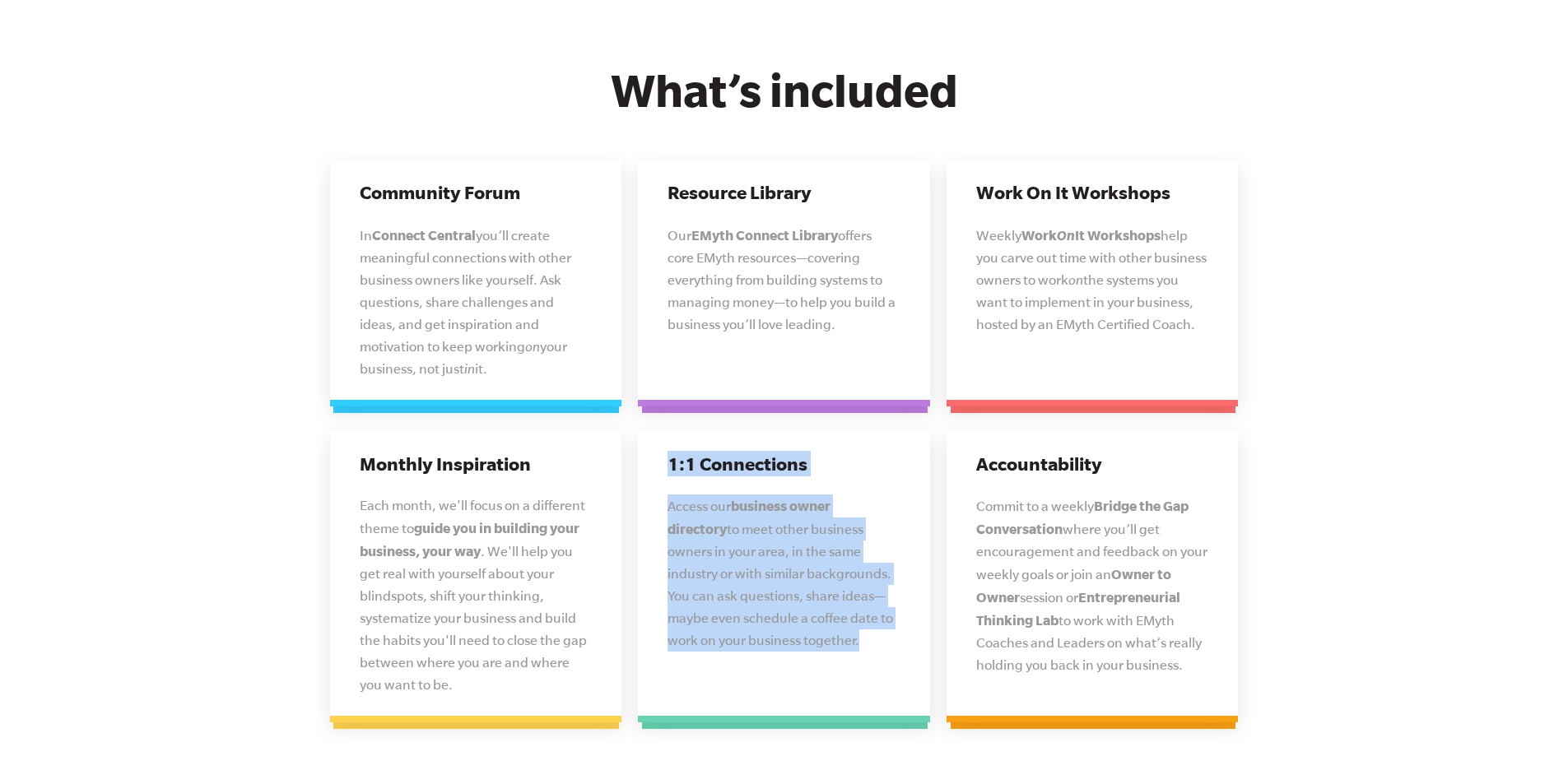
click at [670, 432] on div "1:1 Connections Access our business owner directory to meet other business owne…" at bounding box center [784, 577] width 292 height 292
click at [670, 450] on h3 "1:1 Connections" at bounding box center [784, 463] width 233 height 26
drag, startPoint x: 671, startPoint y: 436, endPoint x: 874, endPoint y: 654, distance: 297.9
click at [874, 654] on div "1:1 Connections Access our business owner directory to meet other business owne…" at bounding box center [784, 577] width 292 height 292
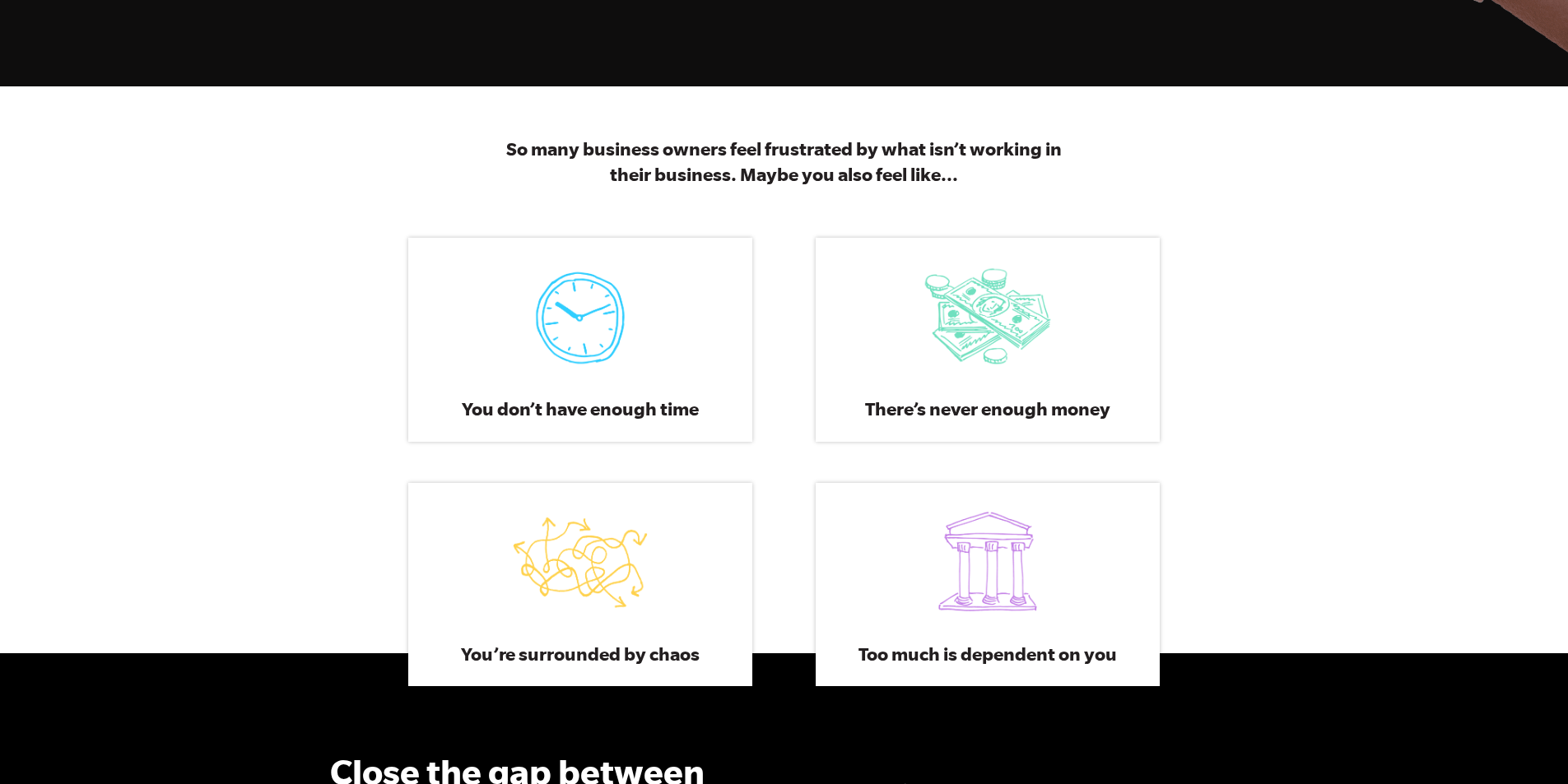
scroll to position [0, 0]
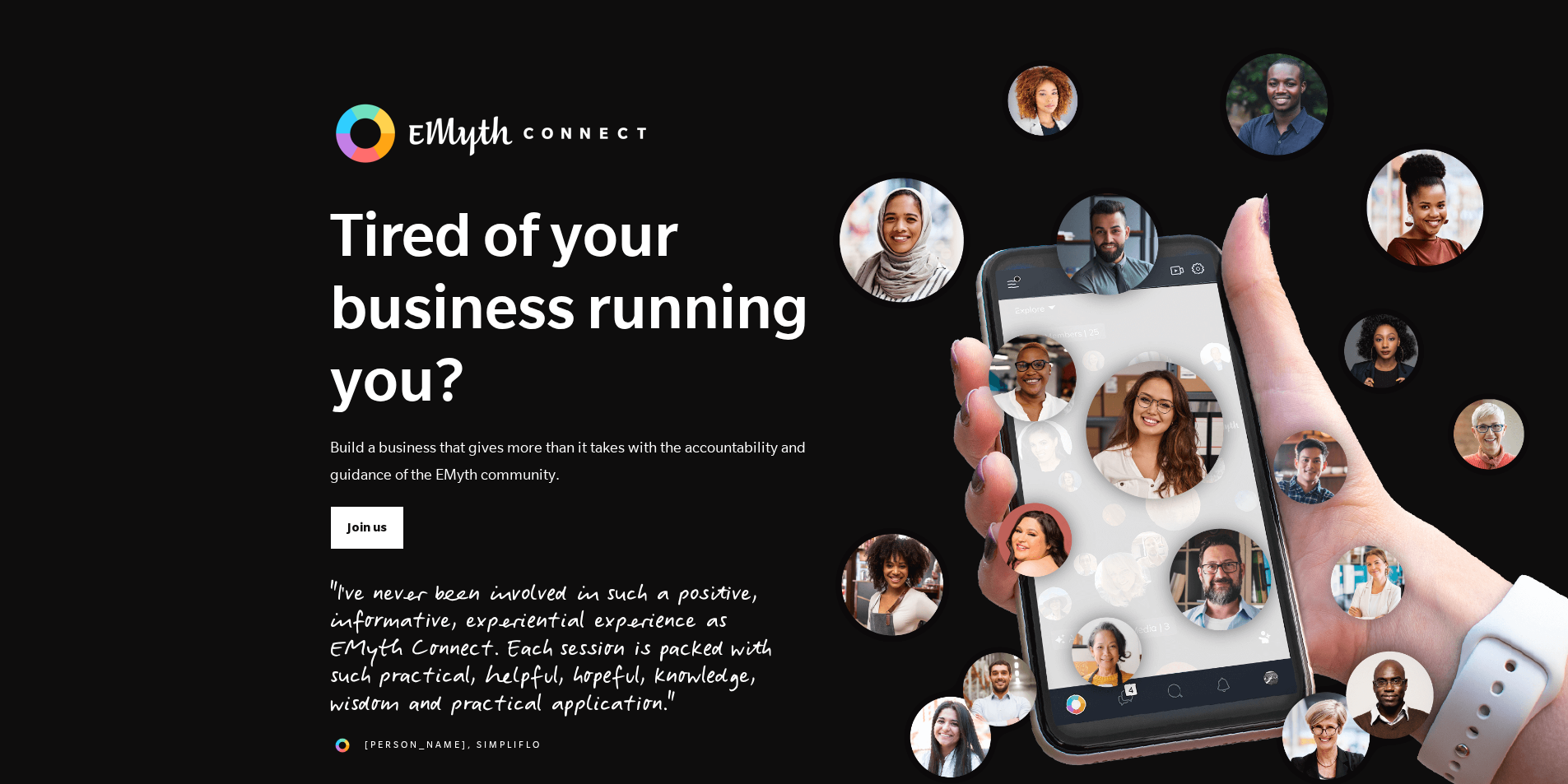
drag, startPoint x: 362, startPoint y: 551, endPoint x: 246, endPoint y: 246, distance: 326.3
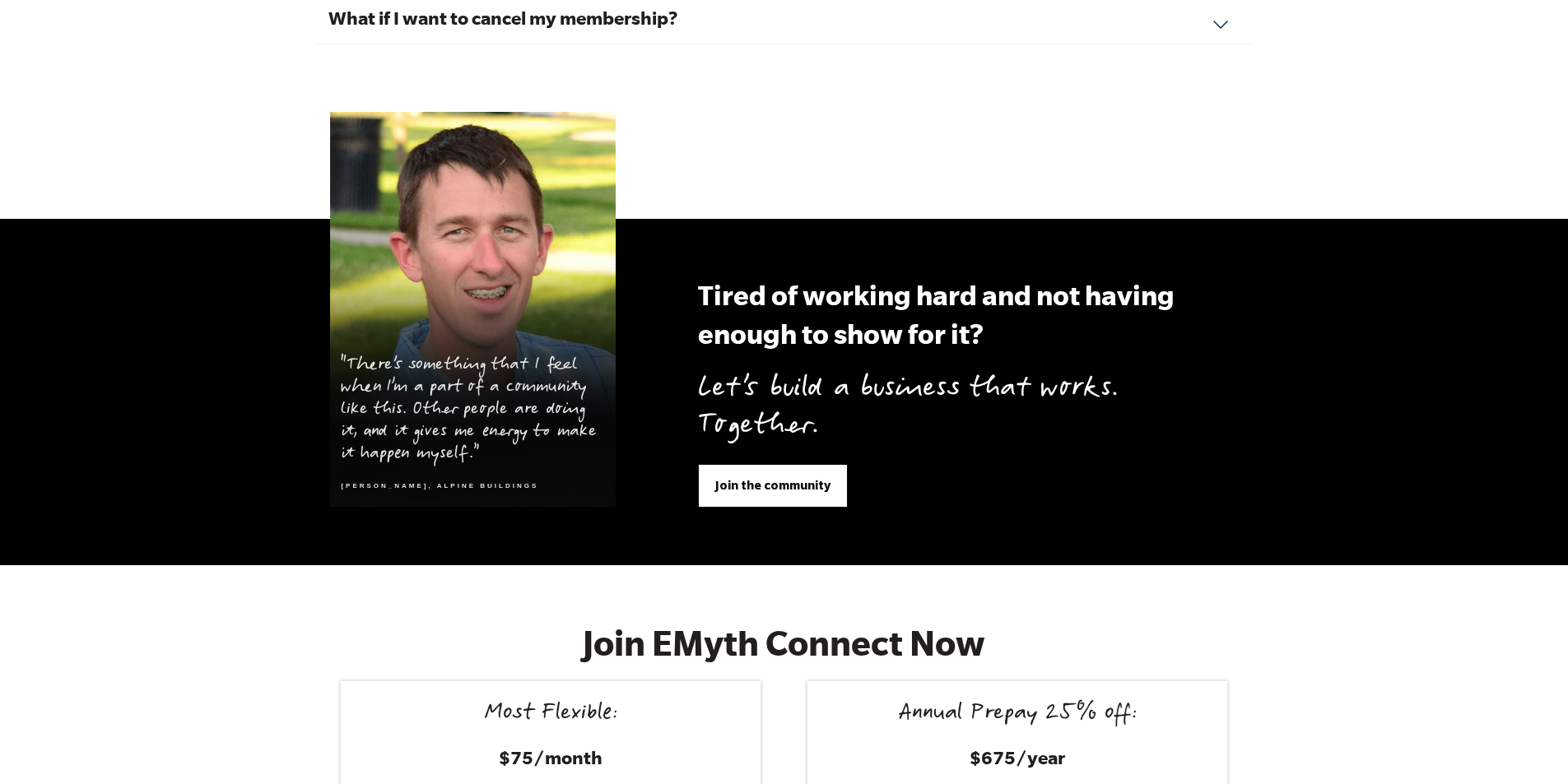
drag, startPoint x: 261, startPoint y: 446, endPoint x: 268, endPoint y: 595, distance: 149.2
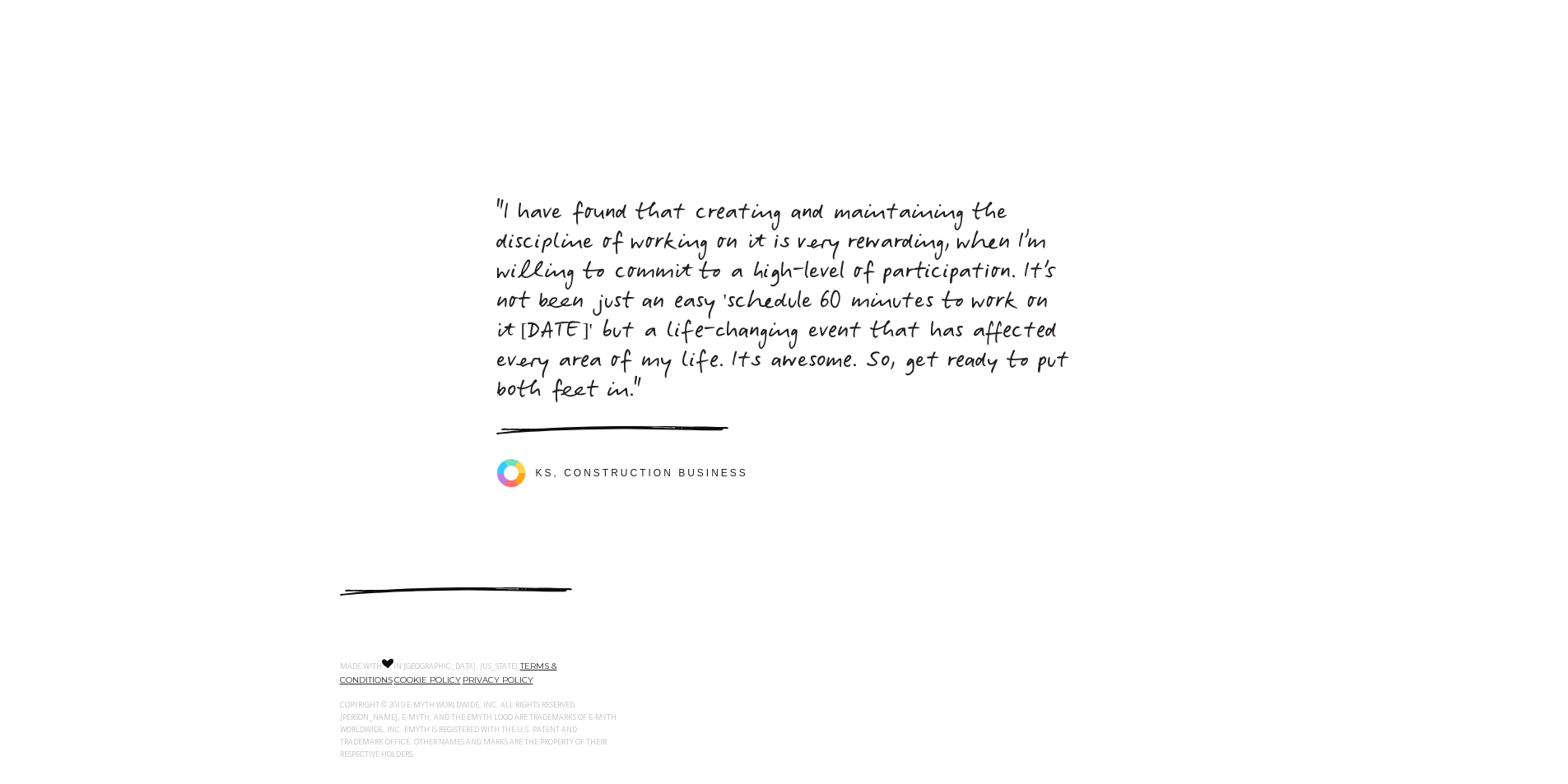
drag, startPoint x: 238, startPoint y: 448, endPoint x: 269, endPoint y: 642, distance: 196.5
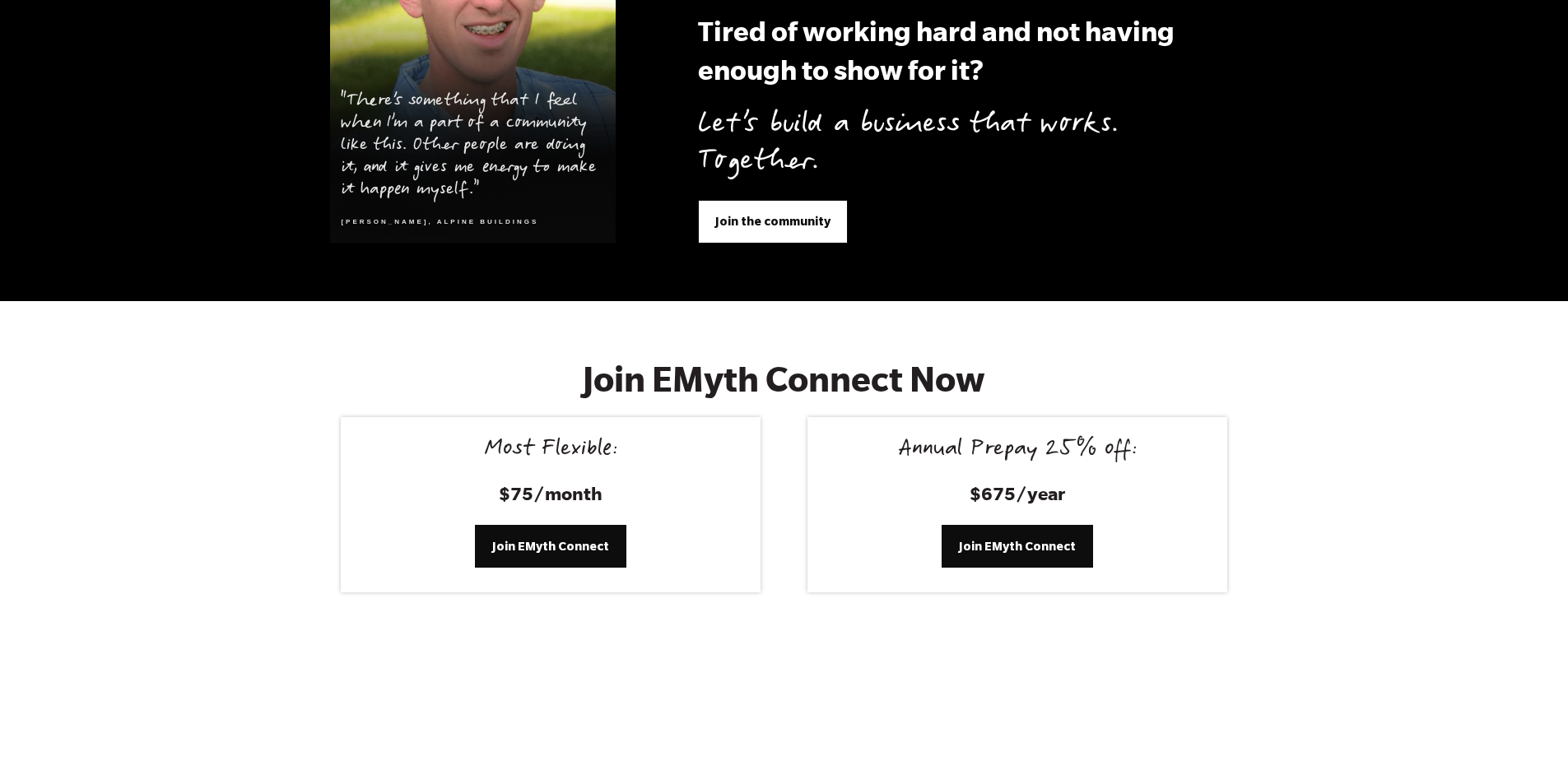
drag, startPoint x: 269, startPoint y: 635, endPoint x: 213, endPoint y: 450, distance: 193.3
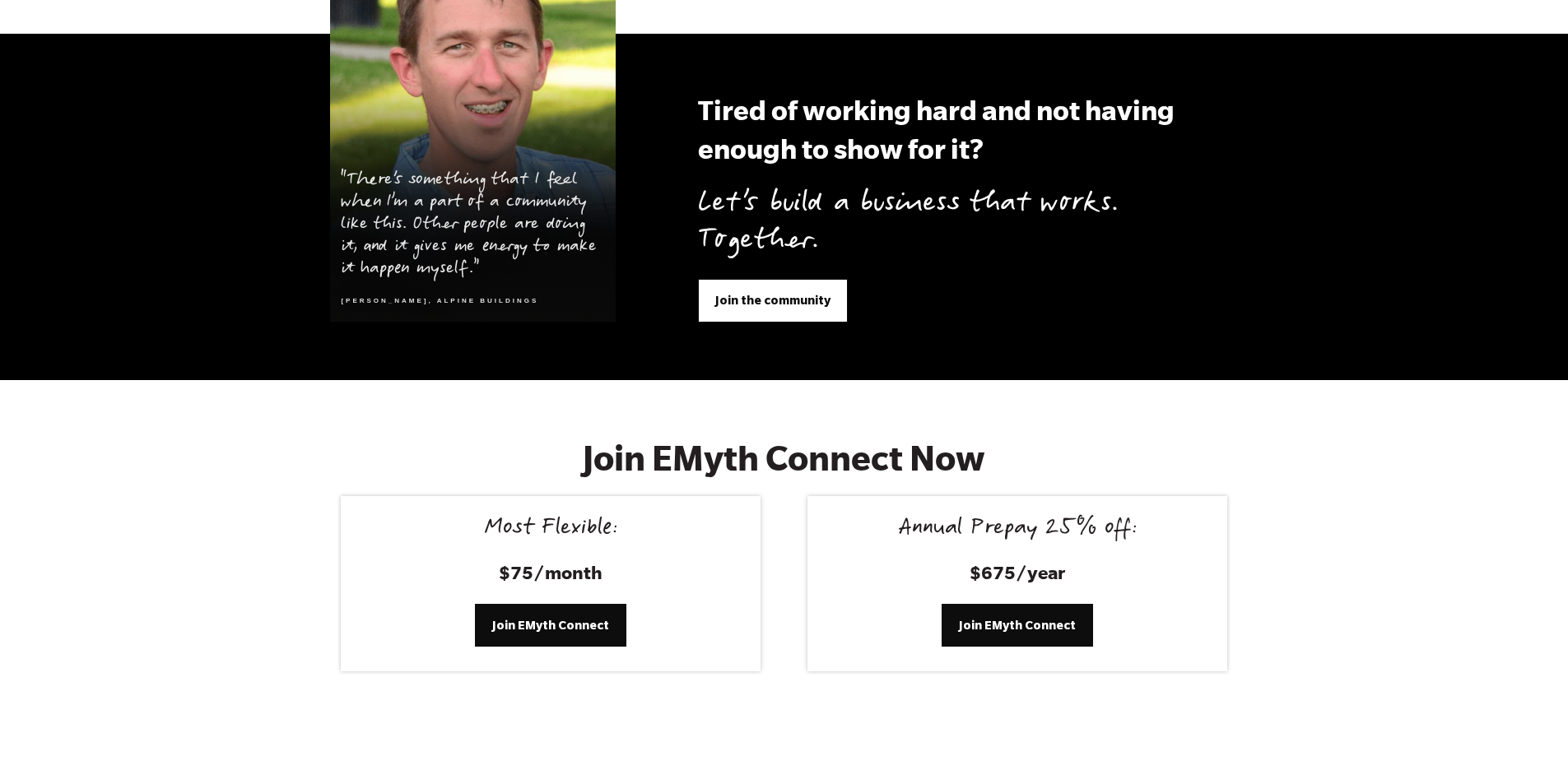
scroll to position [6345, 0]
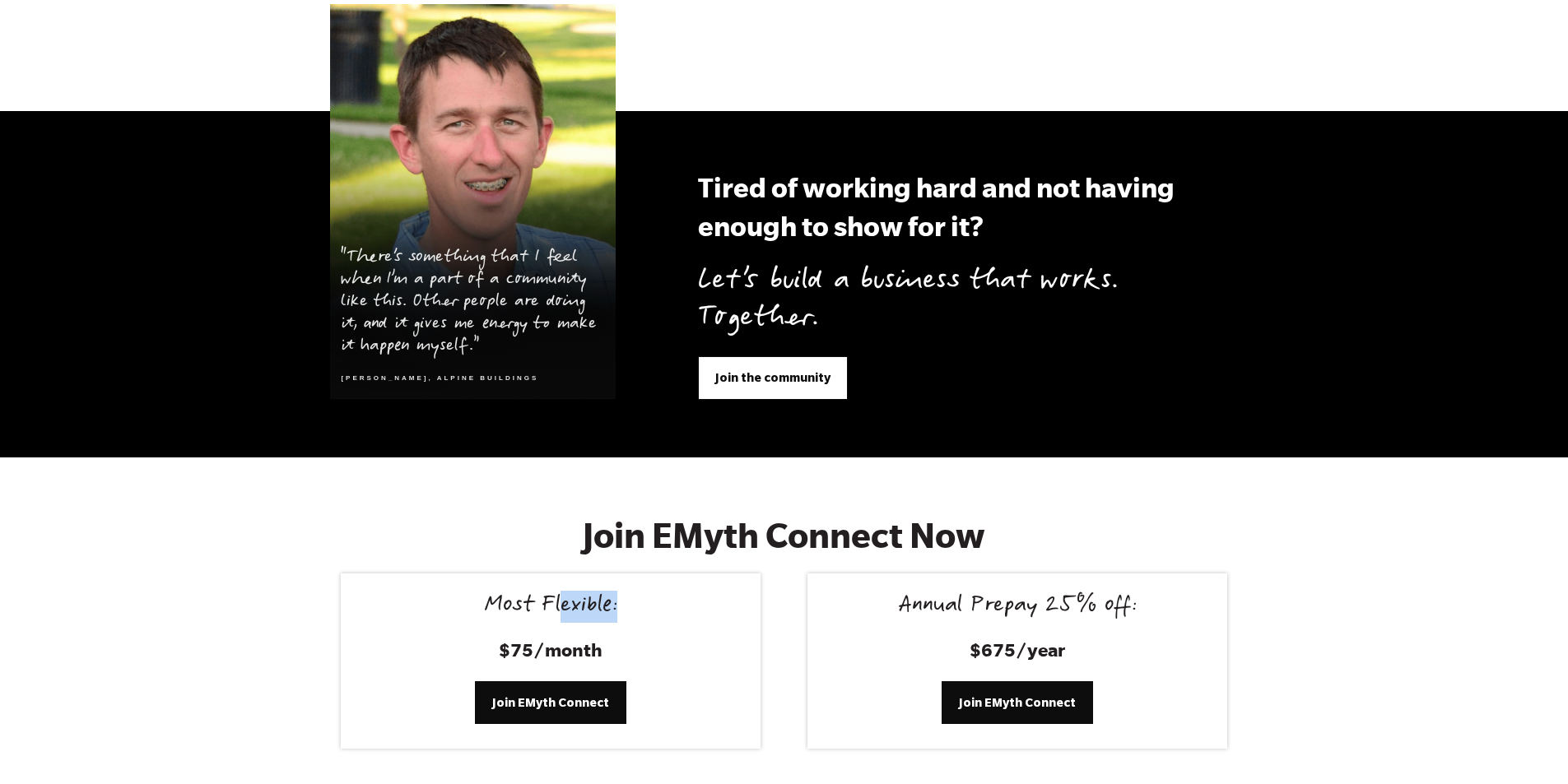
drag, startPoint x: 559, startPoint y: 576, endPoint x: 640, endPoint y: 584, distance: 81.4
click at [640, 593] on div "Most Flexible:" at bounding box center [550, 607] width 380 height 28
drag, startPoint x: 640, startPoint y: 584, endPoint x: 825, endPoint y: 605, distance: 186.2
click at [640, 593] on div "Most Flexible:" at bounding box center [550, 607] width 380 height 28
drag, startPoint x: 973, startPoint y: 566, endPoint x: 1117, endPoint y: 562, distance: 144.1
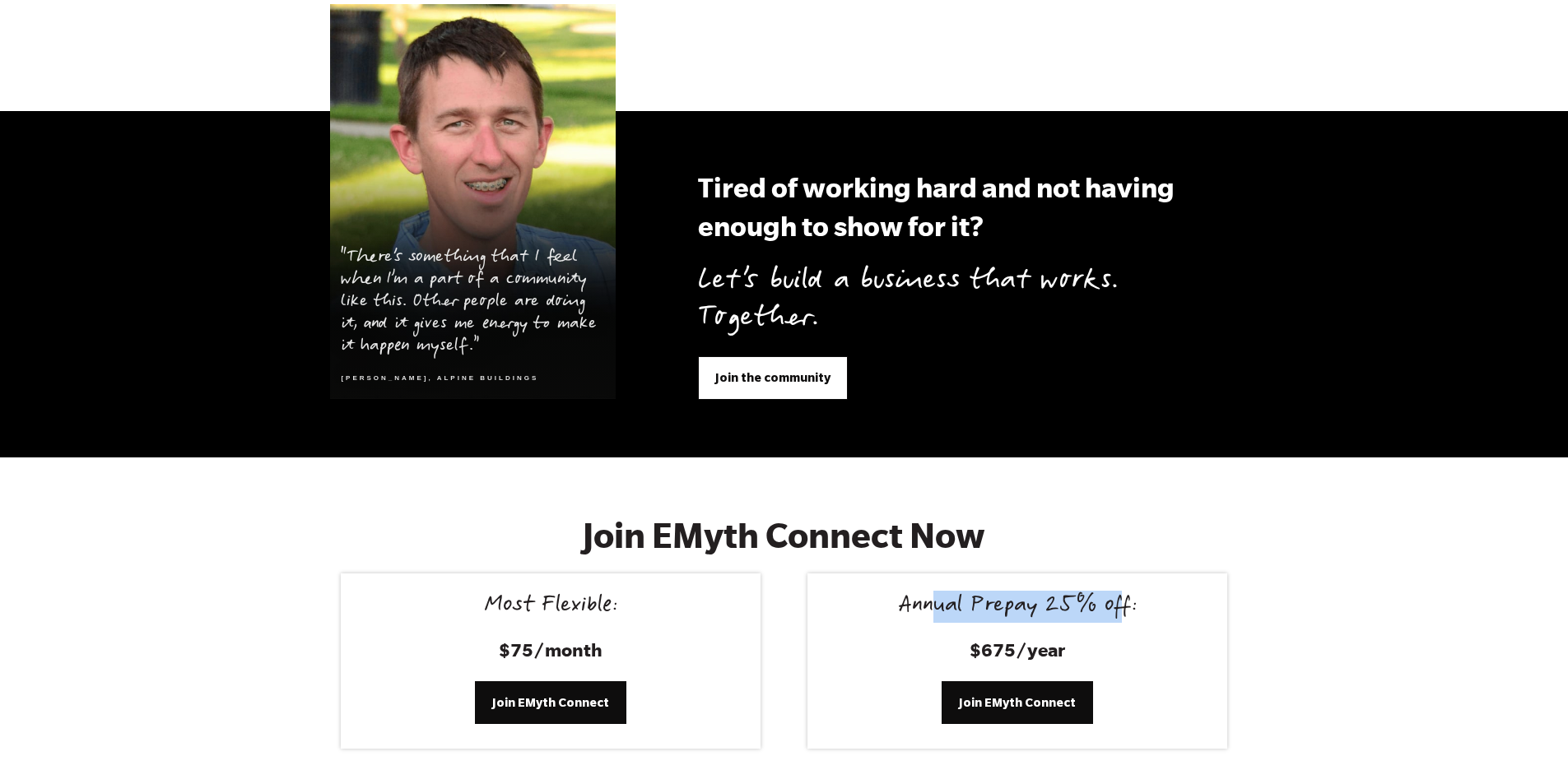
click at [1117, 574] on div "Annual Prepay 25% off: $675/year Join EMyth Connect" at bounding box center [1017, 661] width 419 height 176
drag, startPoint x: 1147, startPoint y: 576, endPoint x: 883, endPoint y: 579, distance: 264.0
click at [883, 593] on div "Annual Prepay 25% off:" at bounding box center [1016, 607] width 380 height 28
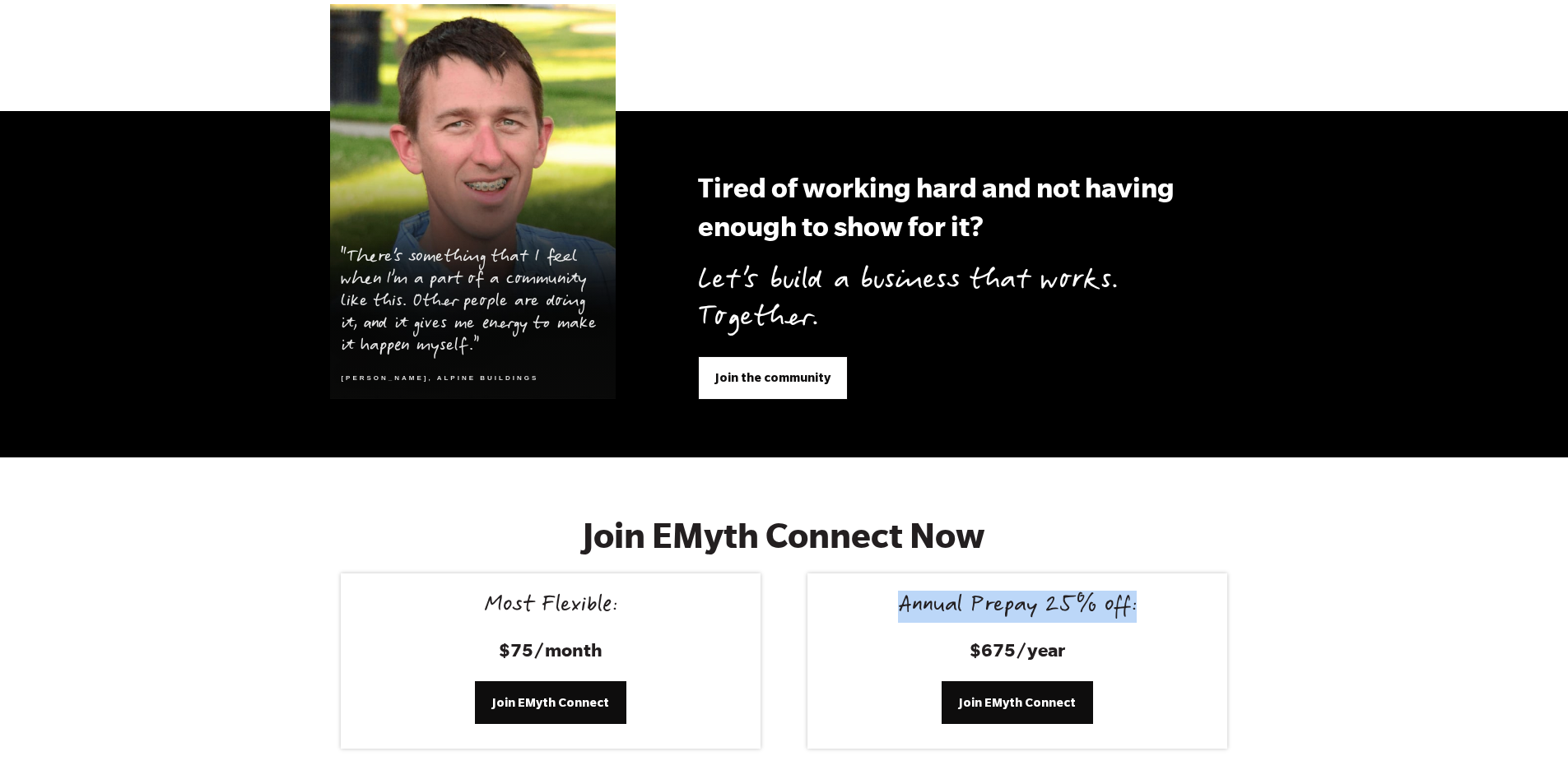
drag, startPoint x: 877, startPoint y: 582, endPoint x: 1155, endPoint y: 594, distance: 278.3
click at [1155, 594] on div "Annual Prepay 25% off:" at bounding box center [1016, 607] width 380 height 28
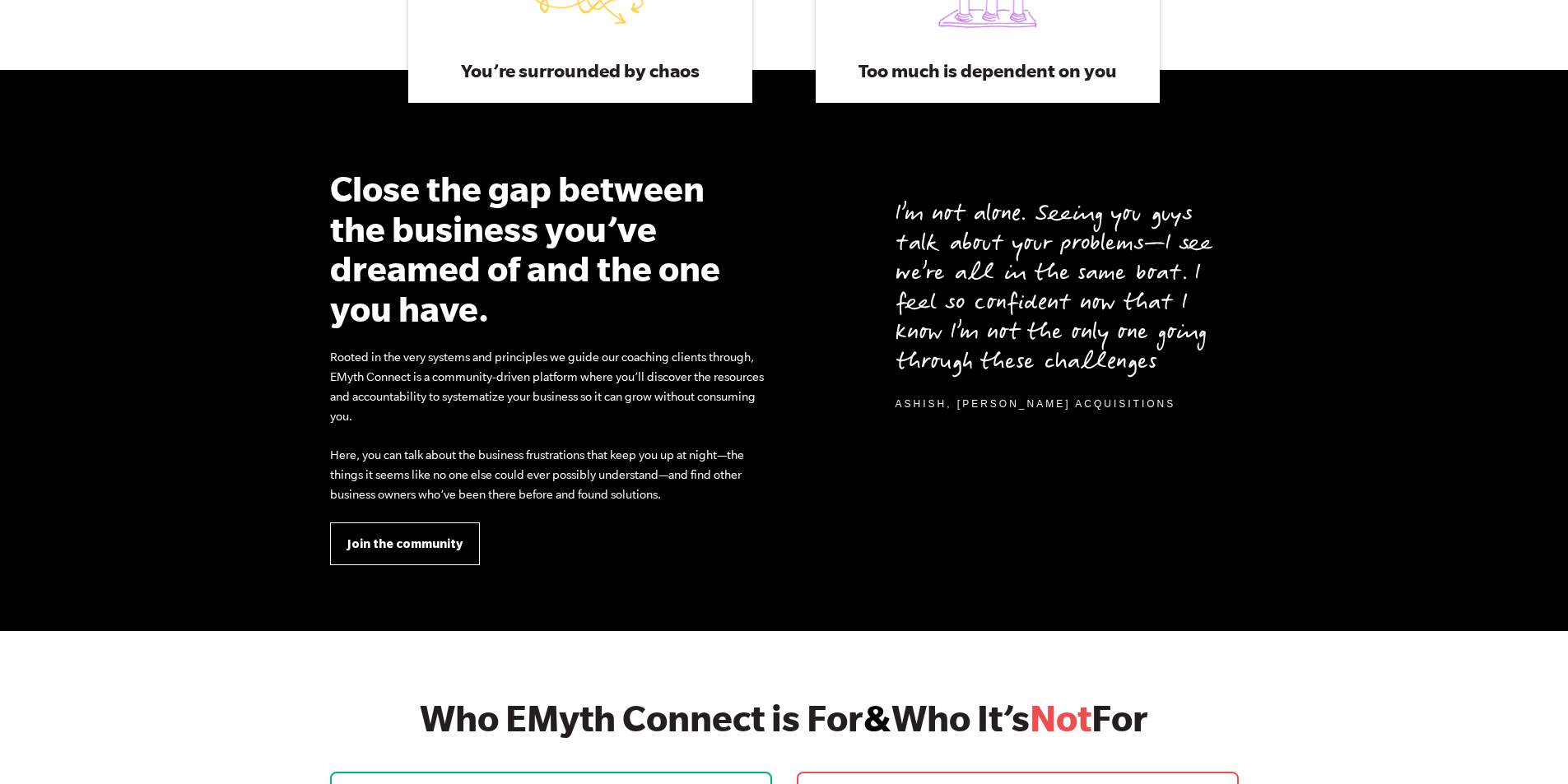
scroll to position [0, 0]
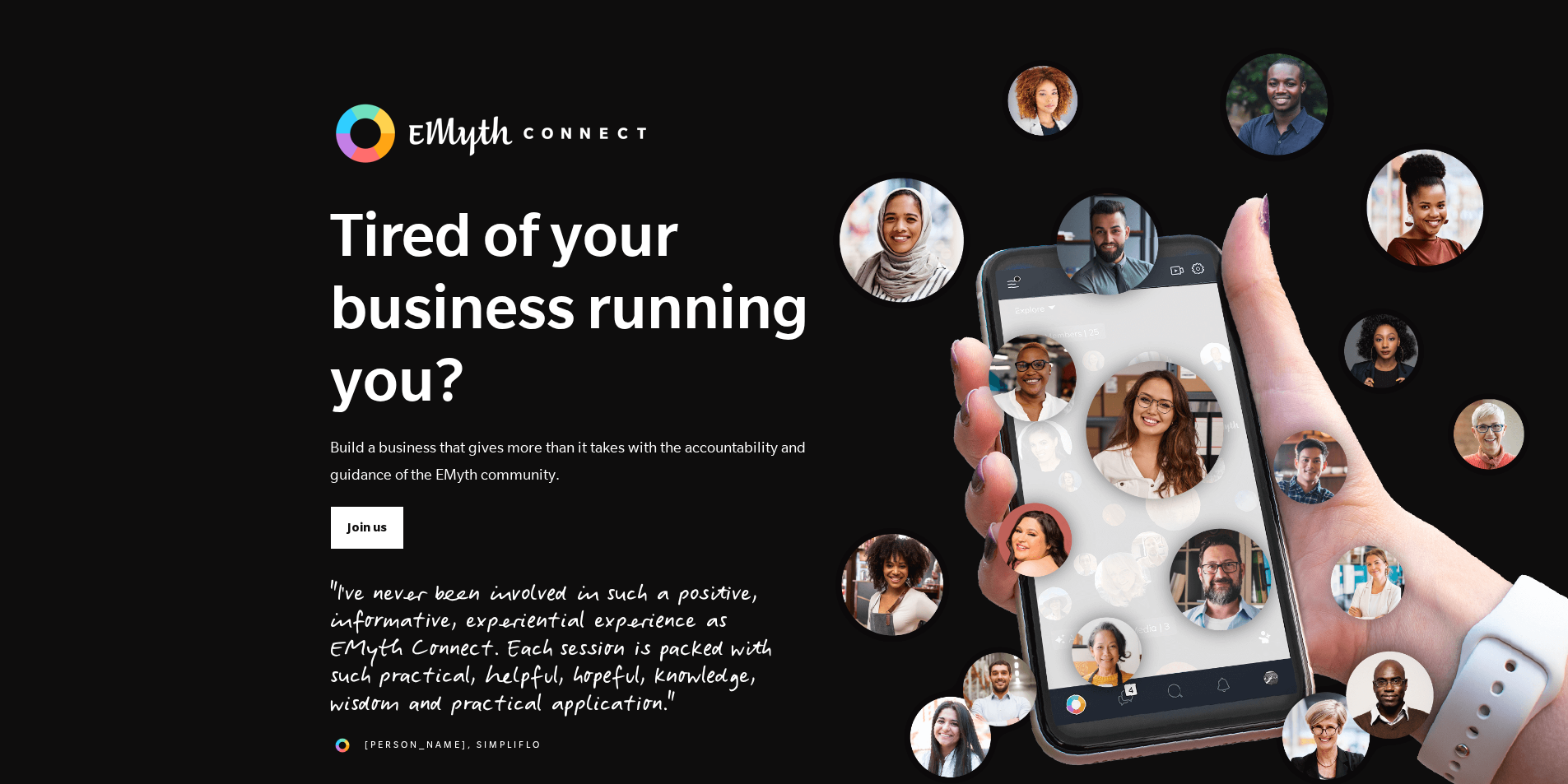
drag, startPoint x: 459, startPoint y: 600, endPoint x: 323, endPoint y: 191, distance: 431.0
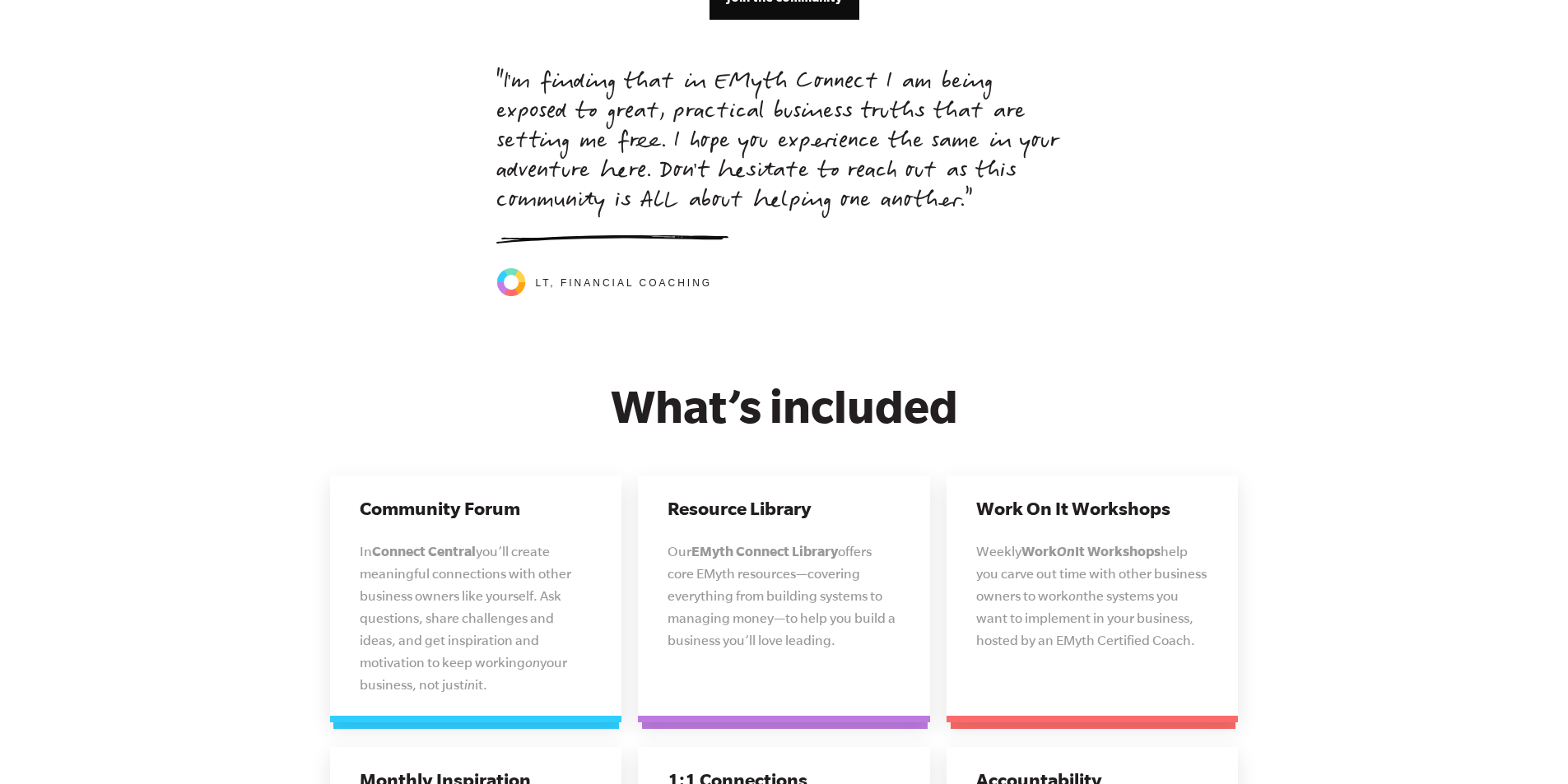
scroll to position [7347, 0]
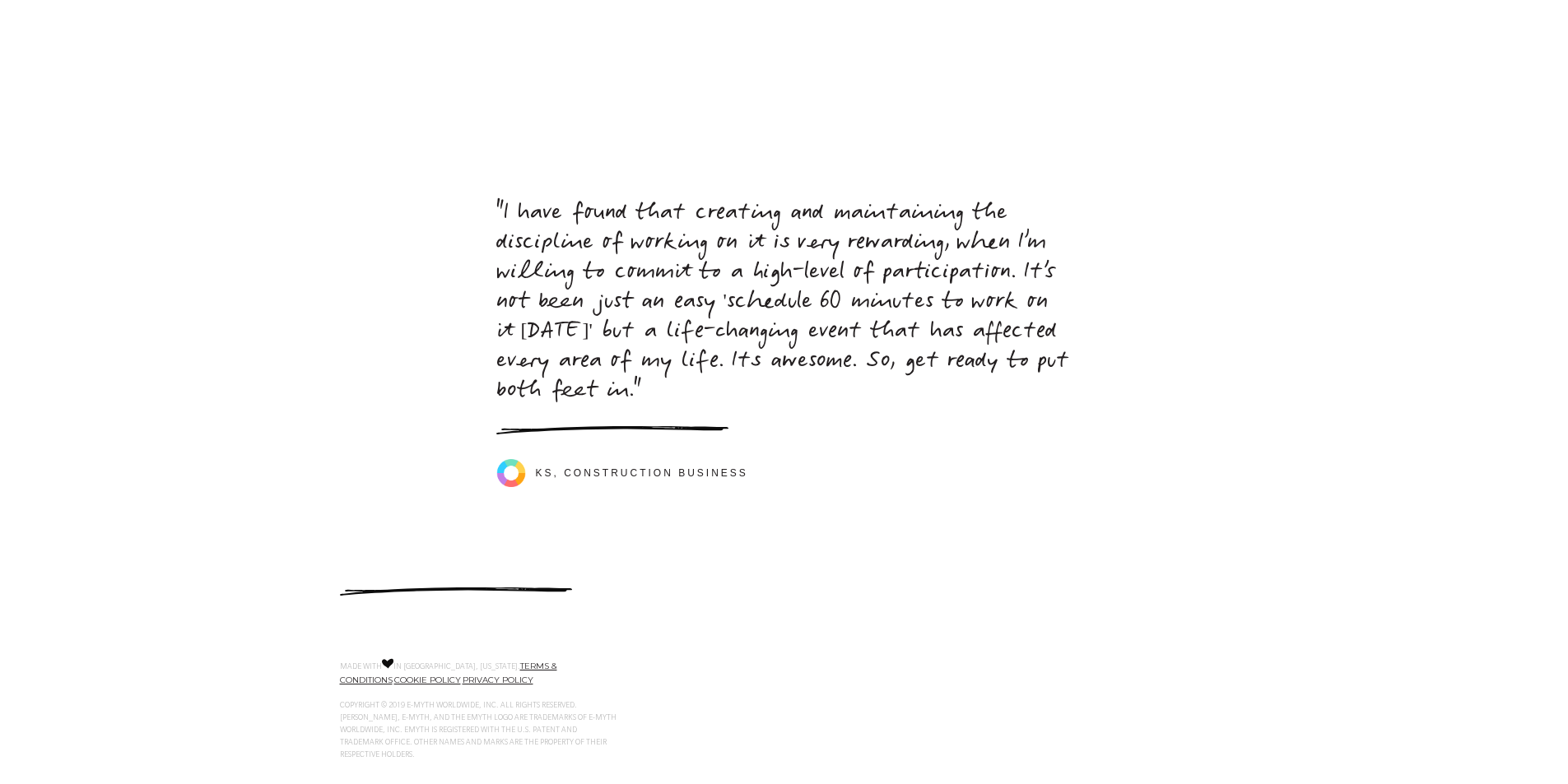
drag, startPoint x: 328, startPoint y: 129, endPoint x: 347, endPoint y: 565, distance: 436.4
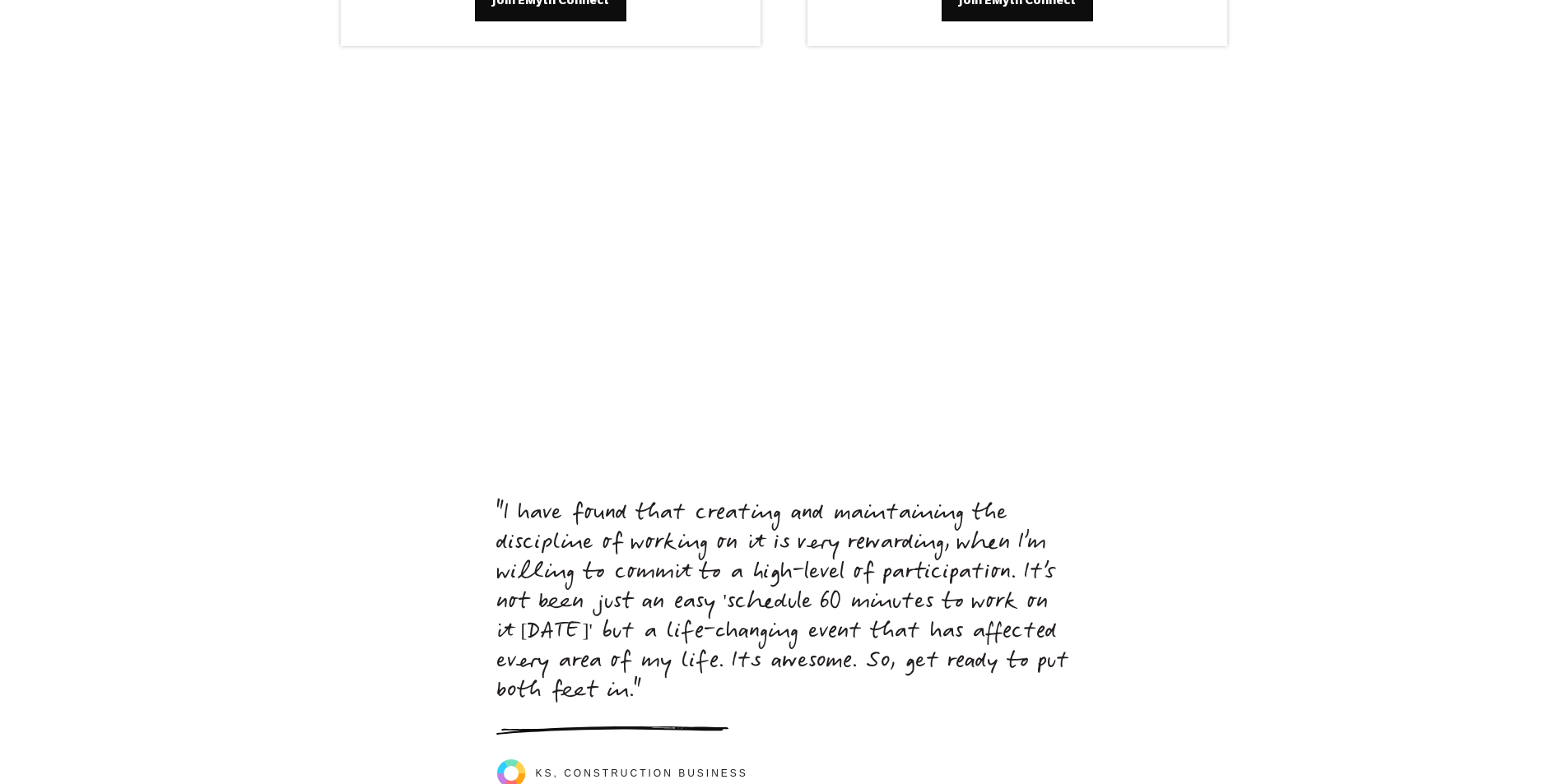
drag, startPoint x: 728, startPoint y: 550, endPoint x: 684, endPoint y: 423, distance: 134.4
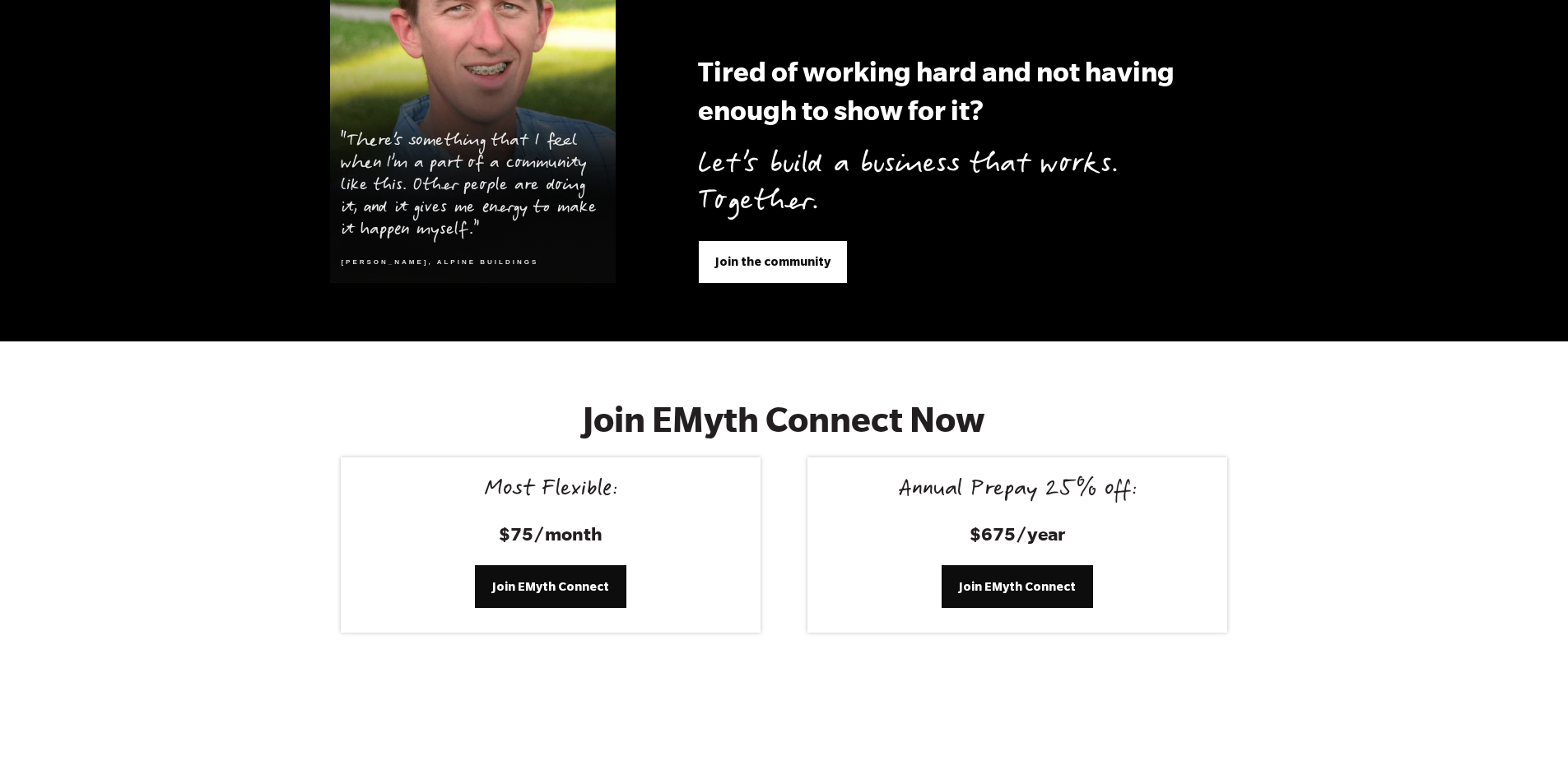
drag, startPoint x: 715, startPoint y: 646, endPoint x: 688, endPoint y: 528, distance: 121.0
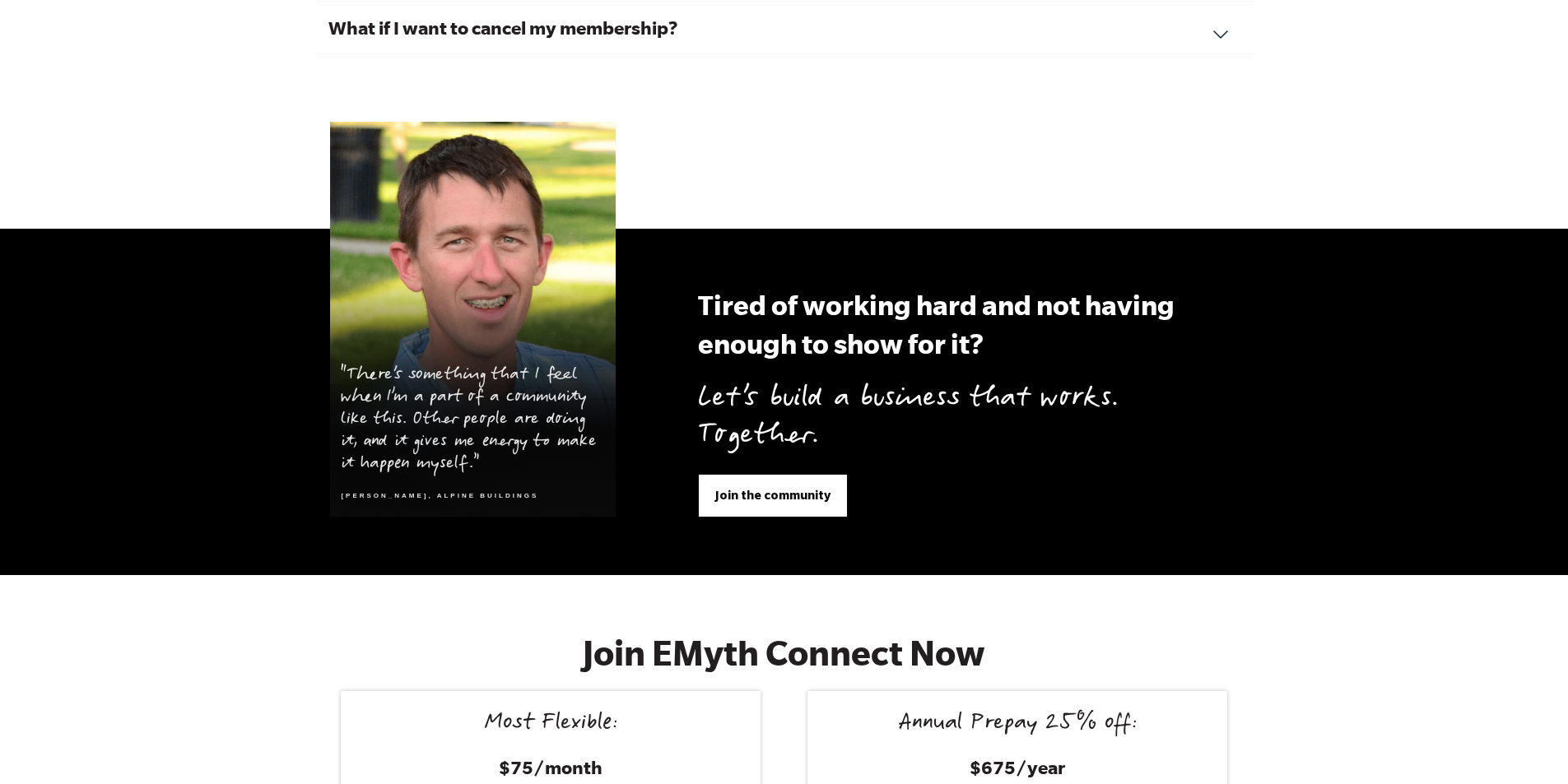
drag, startPoint x: 714, startPoint y: 642, endPoint x: 687, endPoint y: 551, distance: 94.9
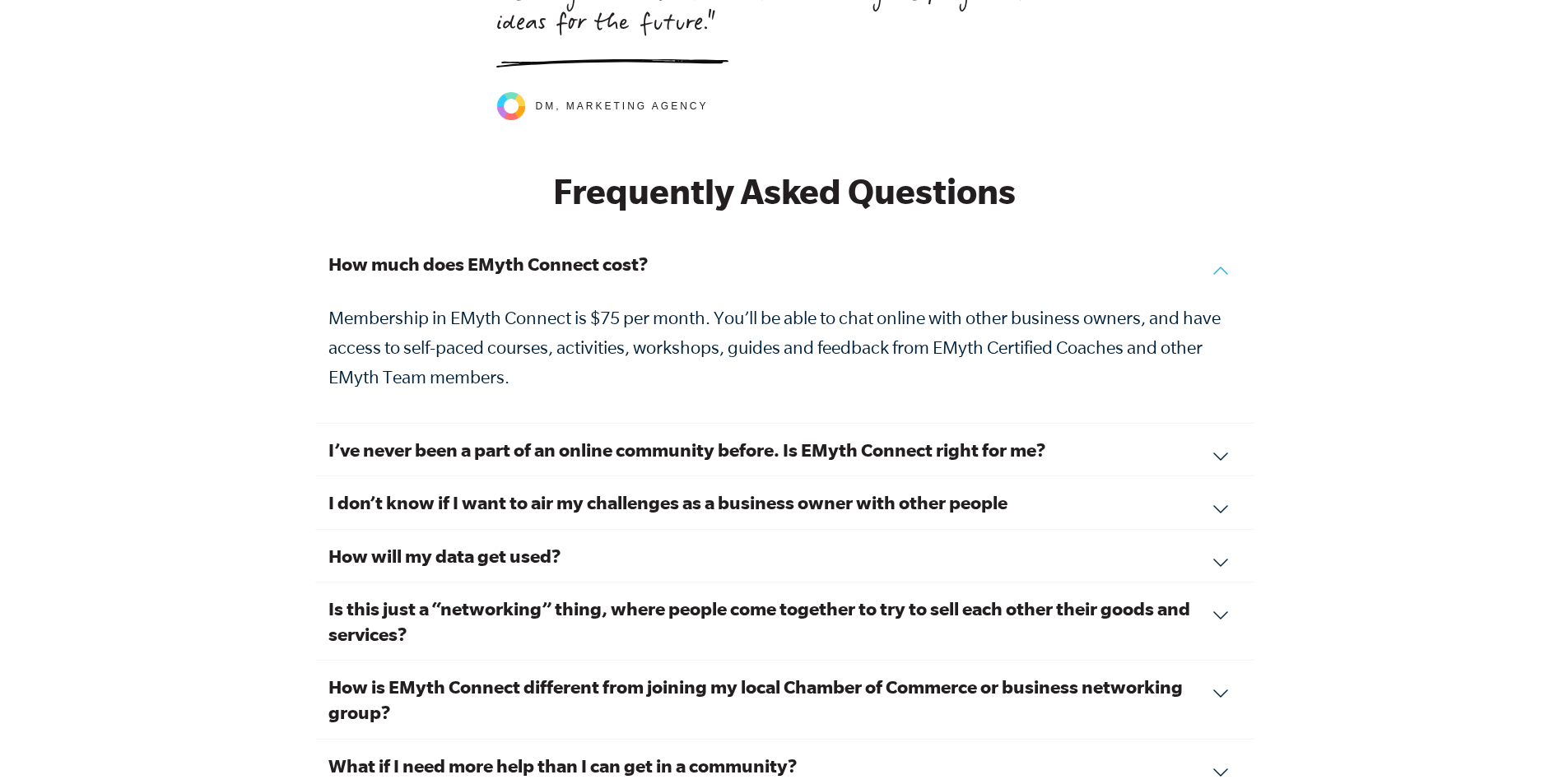
drag, startPoint x: 686, startPoint y: 622, endPoint x: 658, endPoint y: 458, distance: 166.4
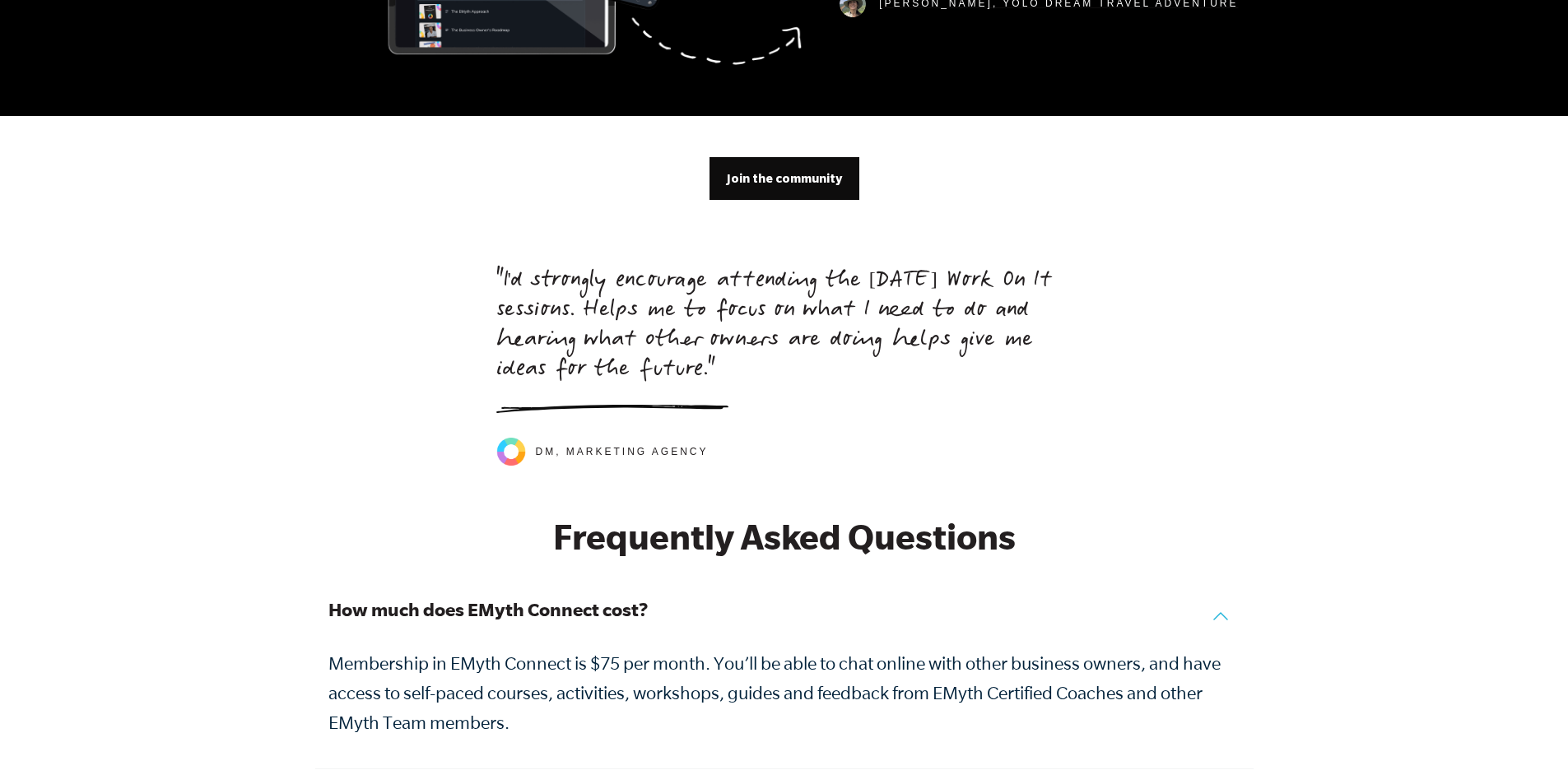
drag, startPoint x: 692, startPoint y: 602, endPoint x: 679, endPoint y: 521, distance: 82.0
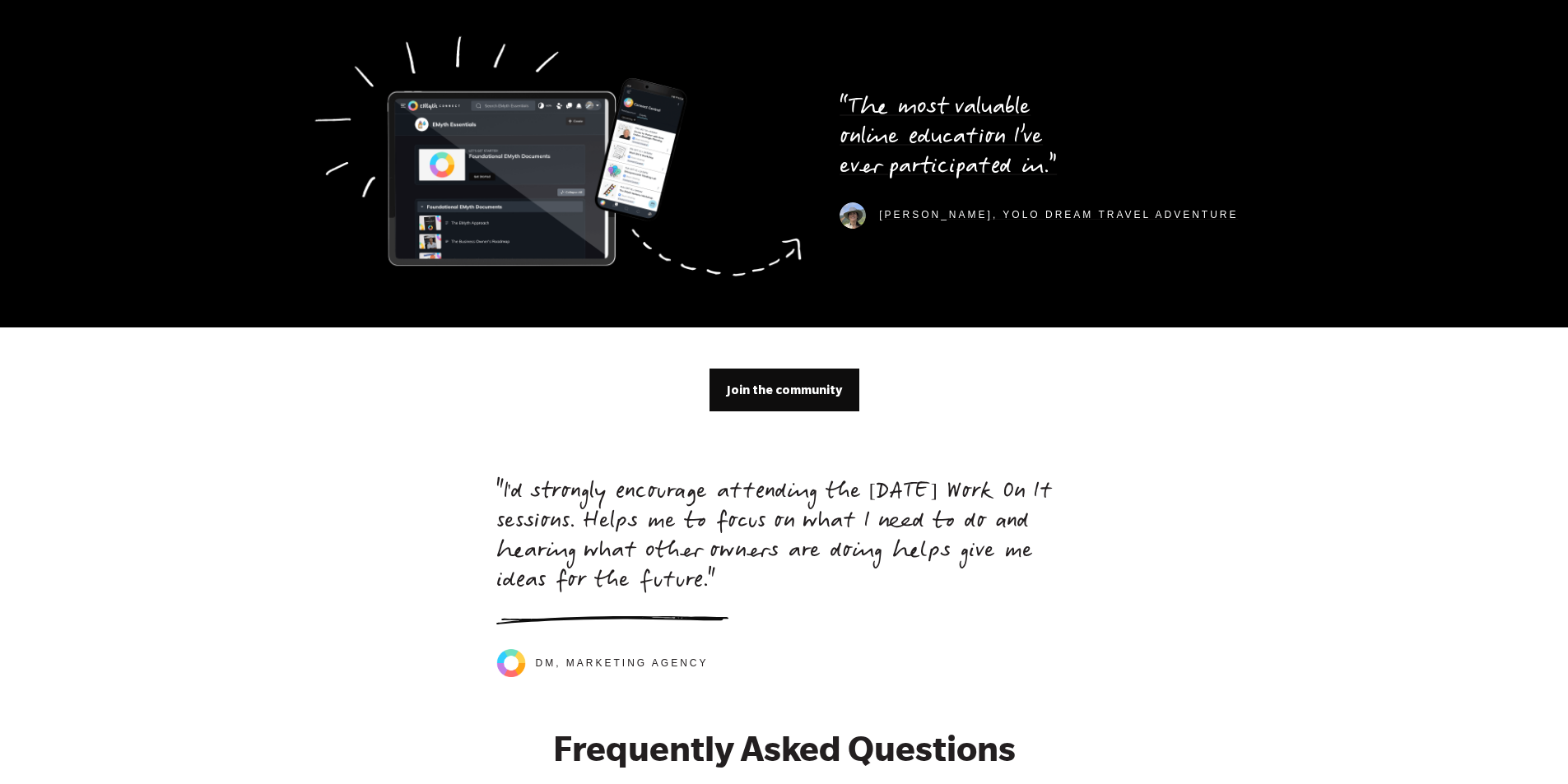
drag, startPoint x: 679, startPoint y: 521, endPoint x: 684, endPoint y: 453, distance: 68.2
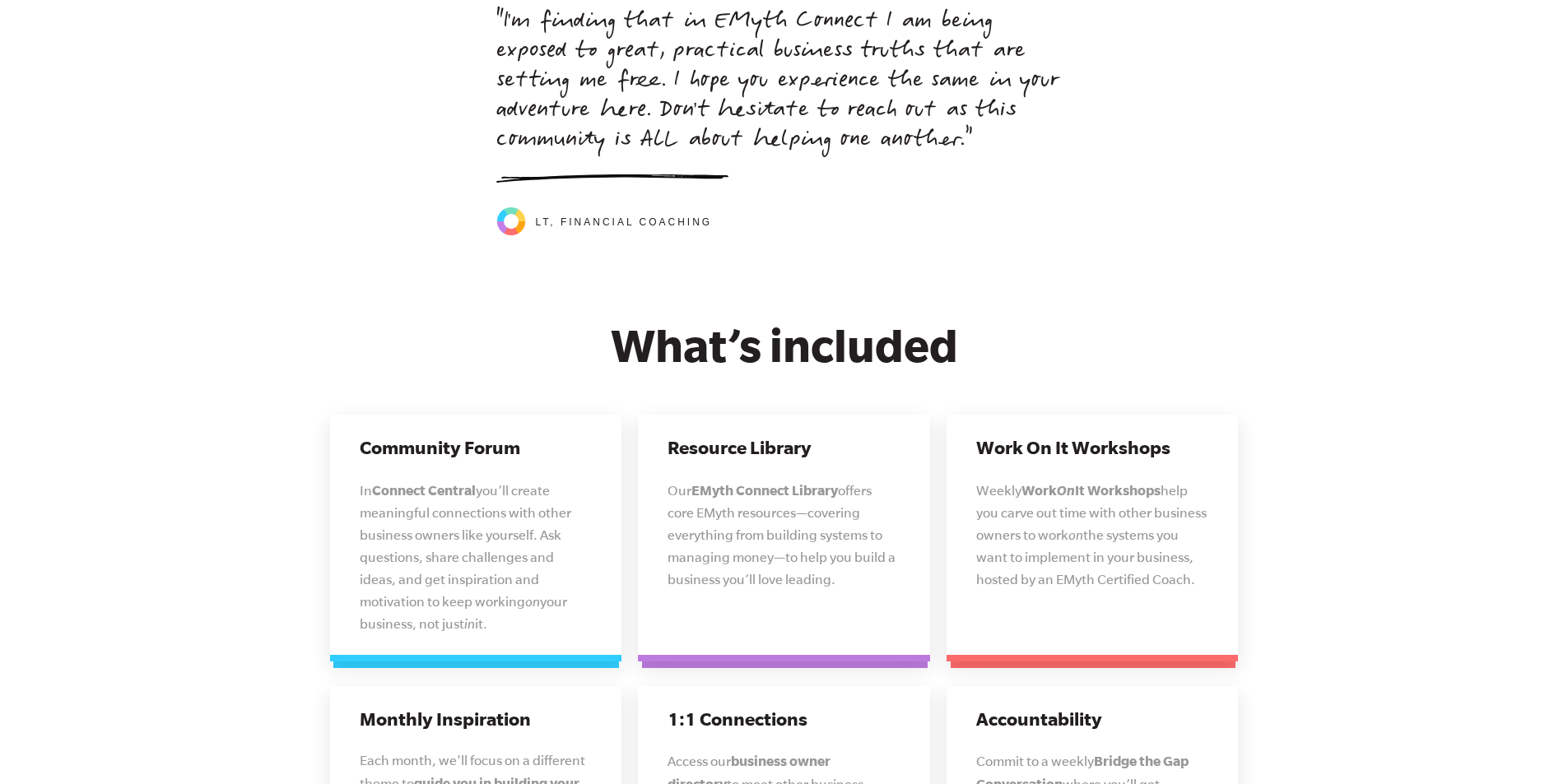
drag, startPoint x: 671, startPoint y: 459, endPoint x: 564, endPoint y: 288, distance: 201.7
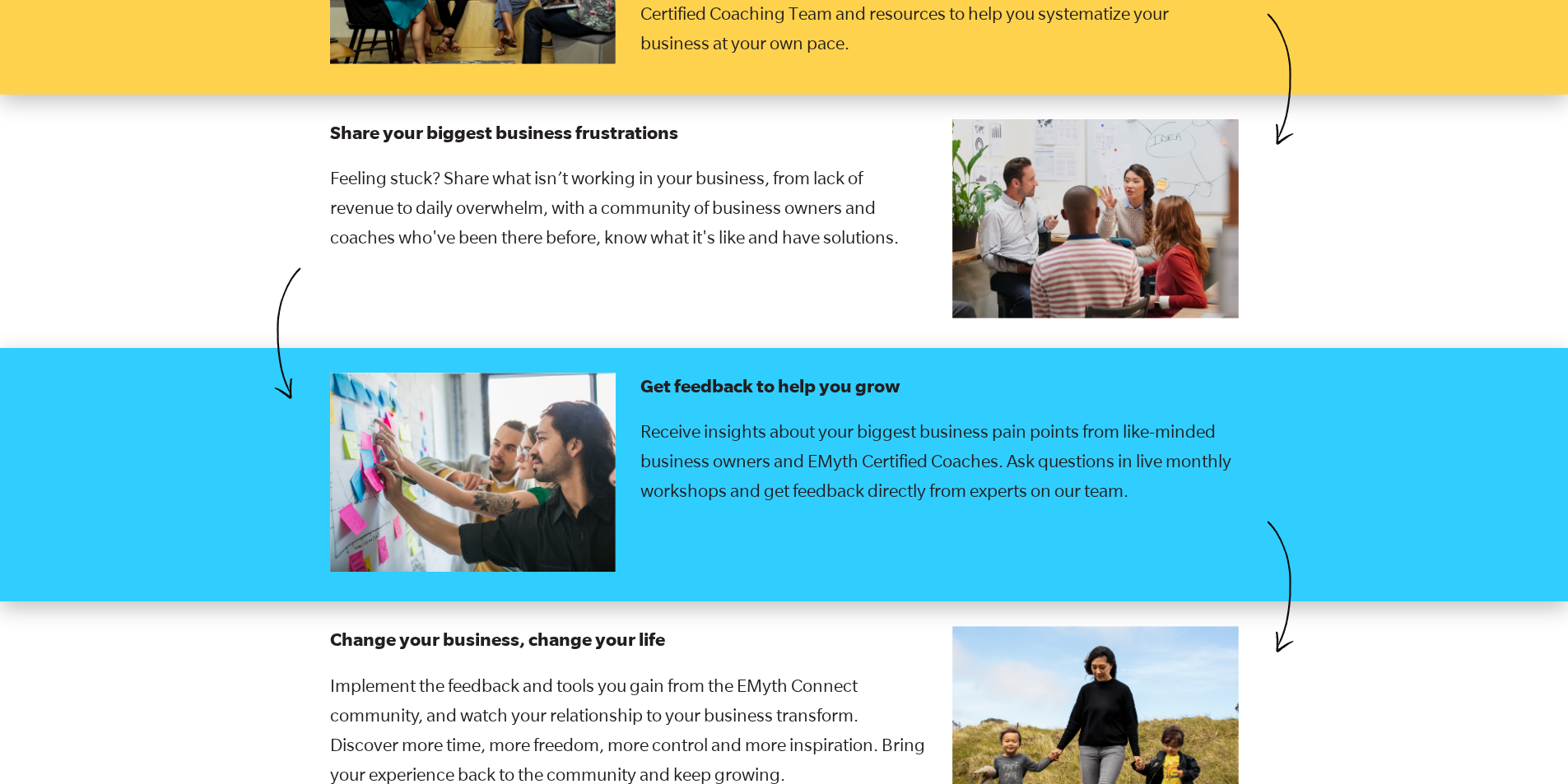
drag, startPoint x: 590, startPoint y: 366, endPoint x: 550, endPoint y: 235, distance: 137.0
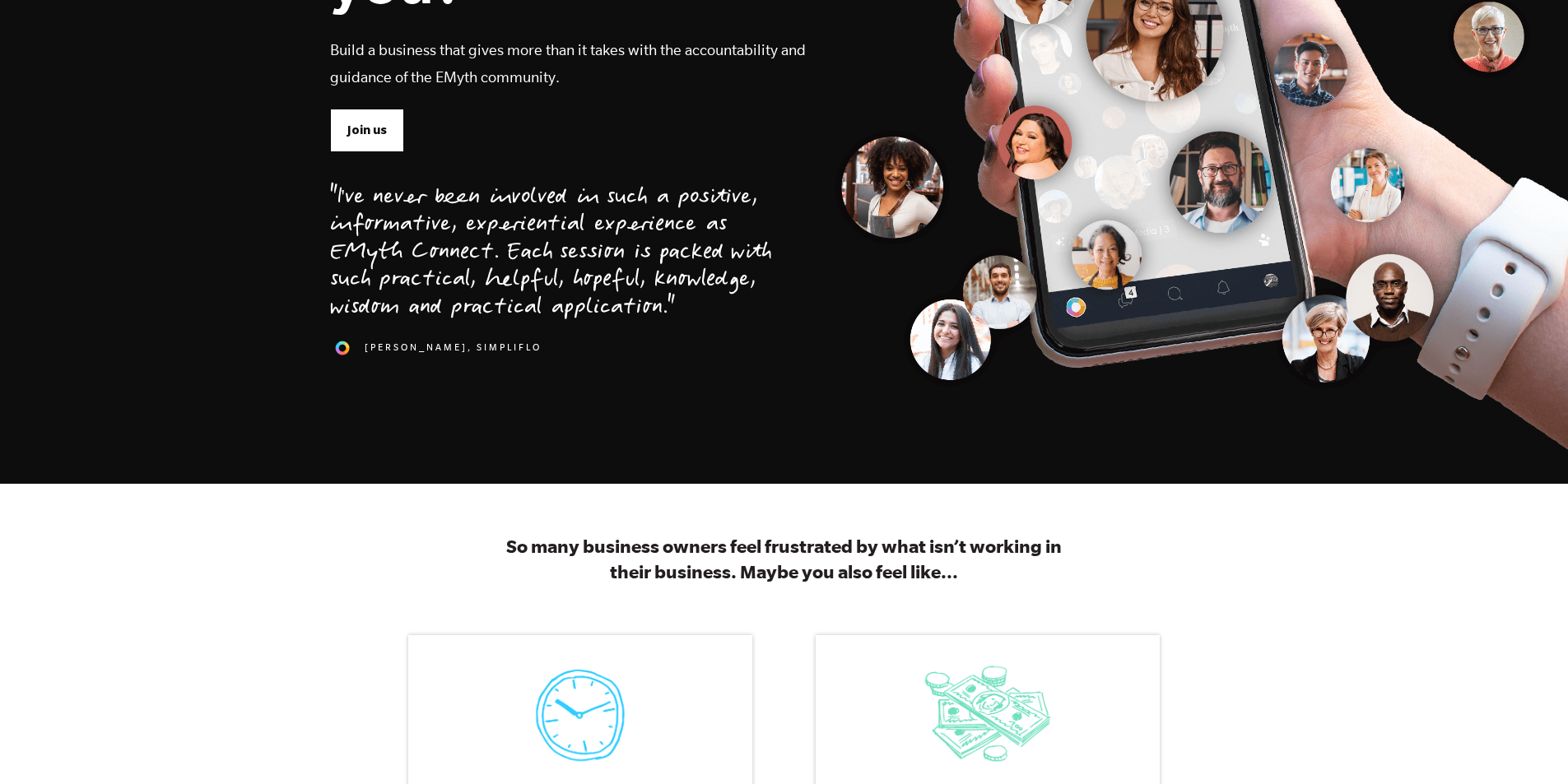
scroll to position [0, 0]
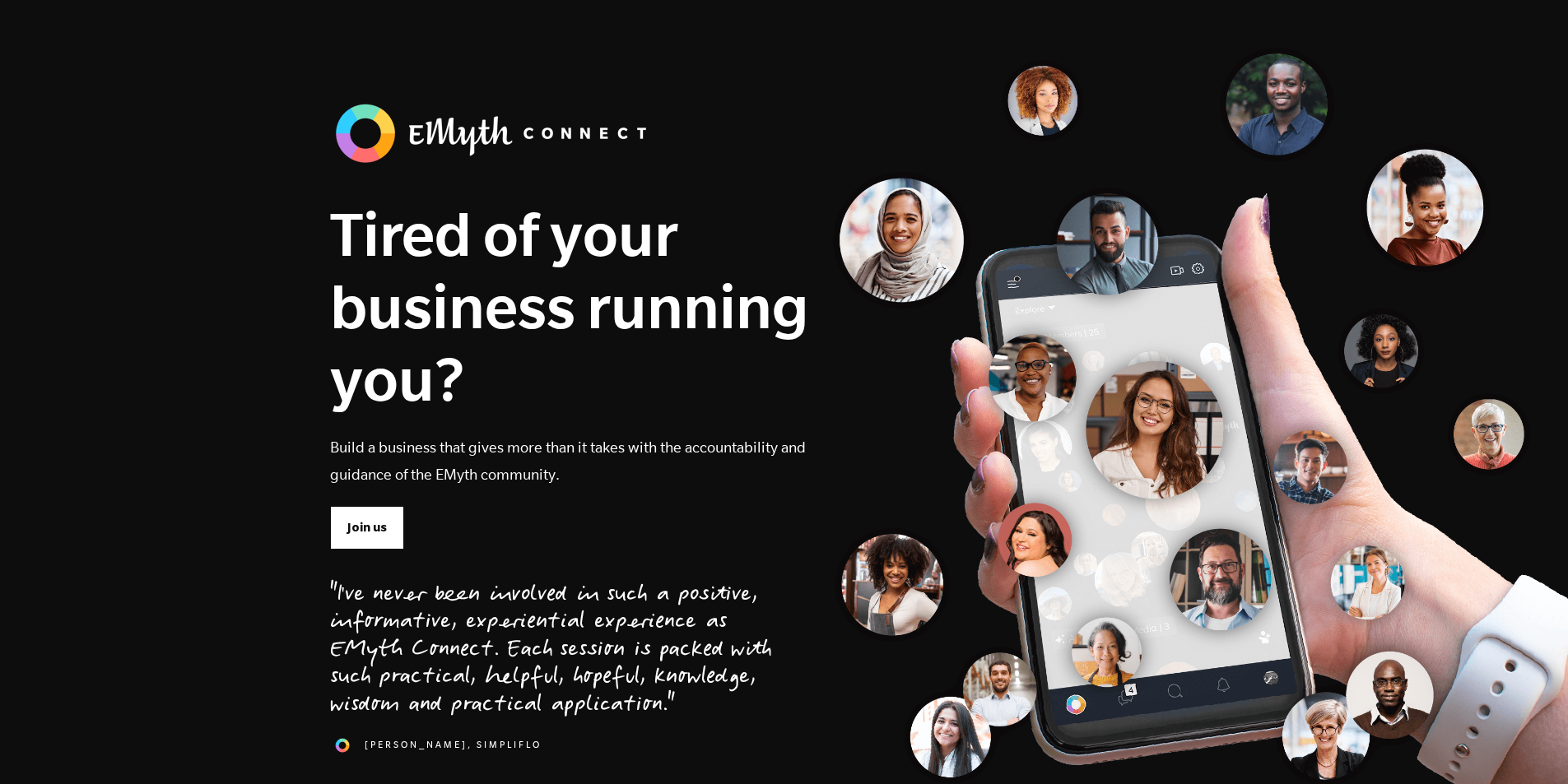
drag, startPoint x: 556, startPoint y: 289, endPoint x: 512, endPoint y: 12, distance: 280.5
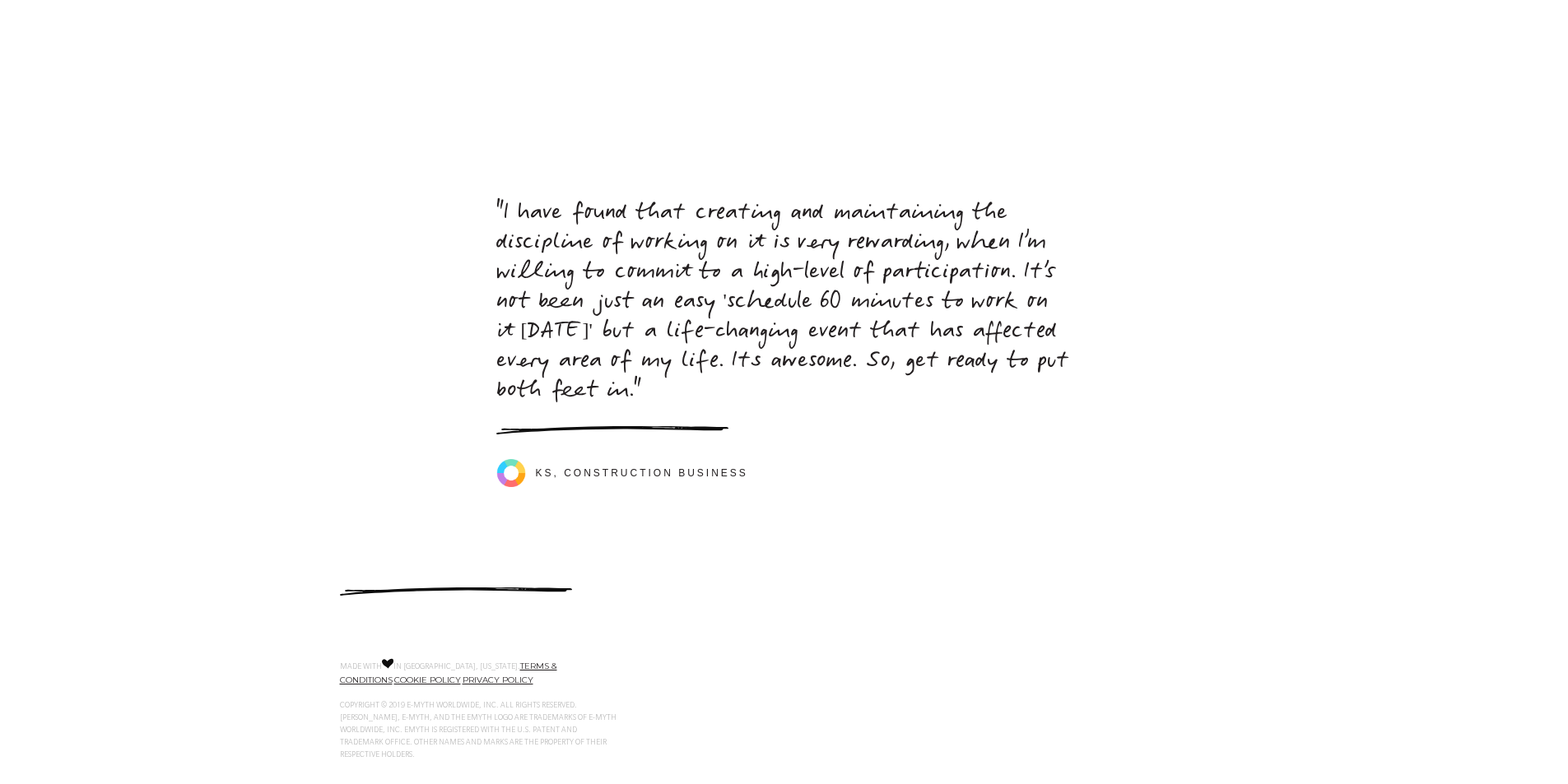
drag, startPoint x: 527, startPoint y: 44, endPoint x: 590, endPoint y: 559, distance: 518.8
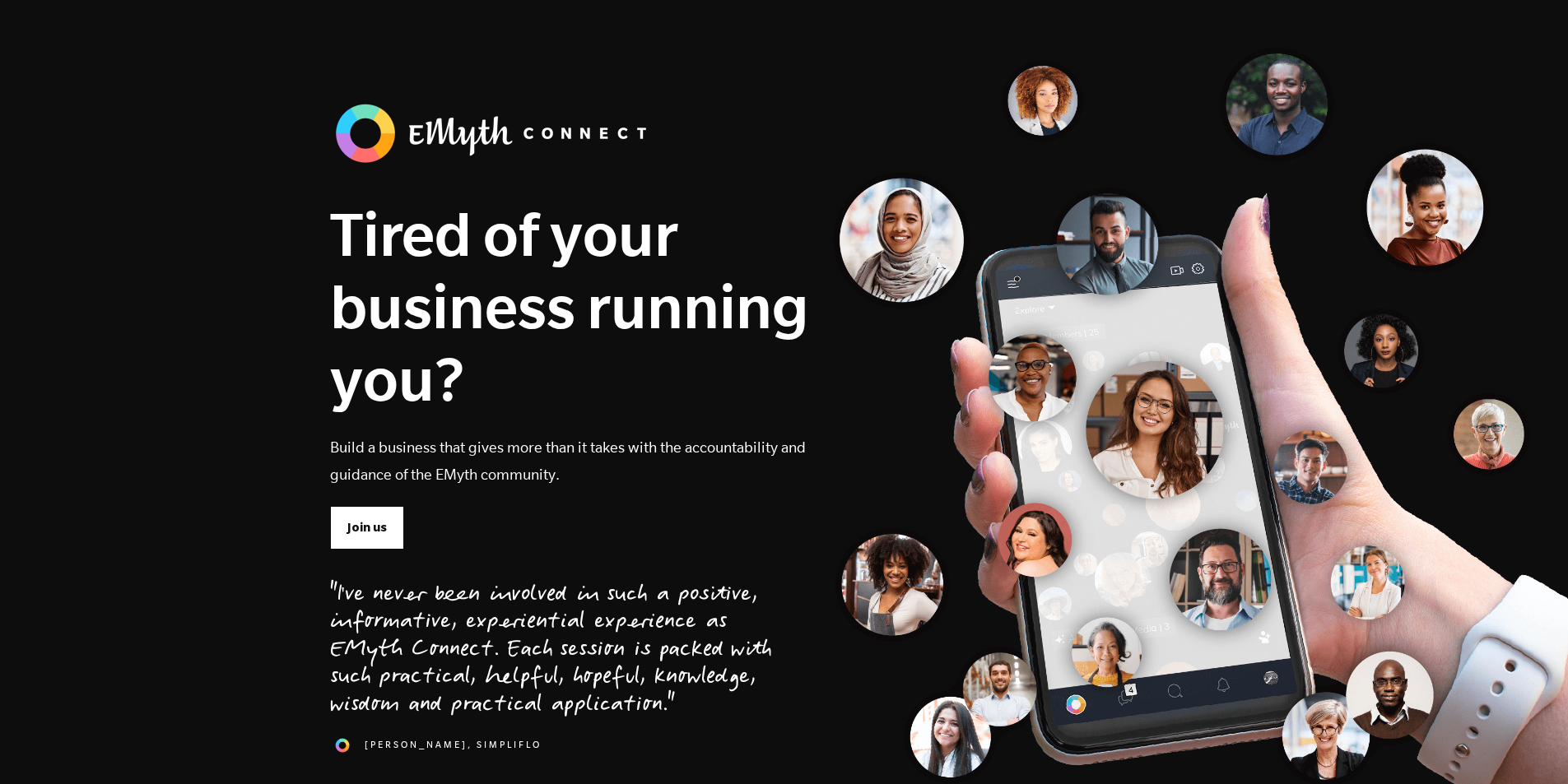
drag, startPoint x: 590, startPoint y: 559, endPoint x: 509, endPoint y: 179, distance: 388.5
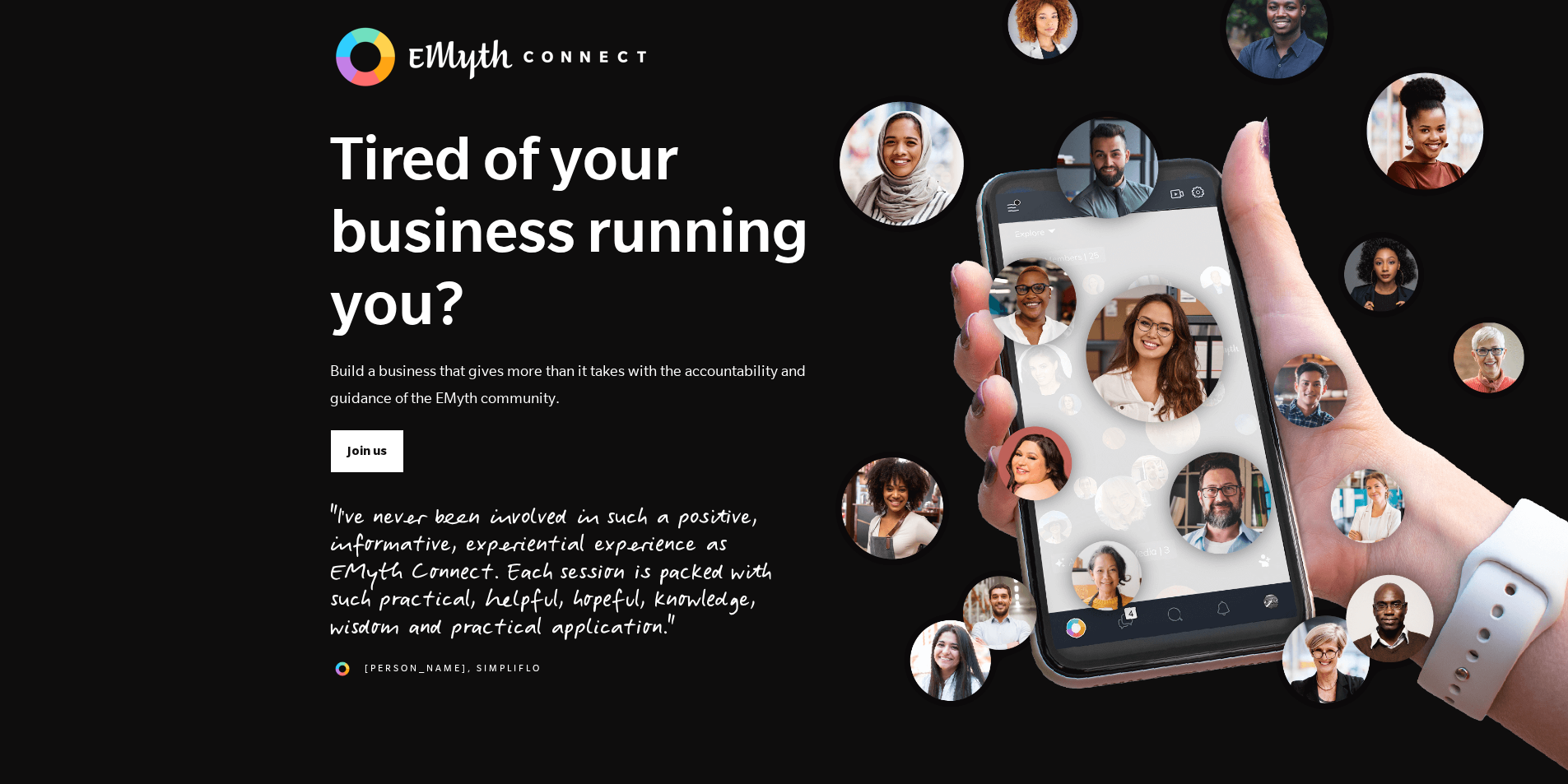
drag, startPoint x: 529, startPoint y: 94, endPoint x: 549, endPoint y: 133, distance: 43.8
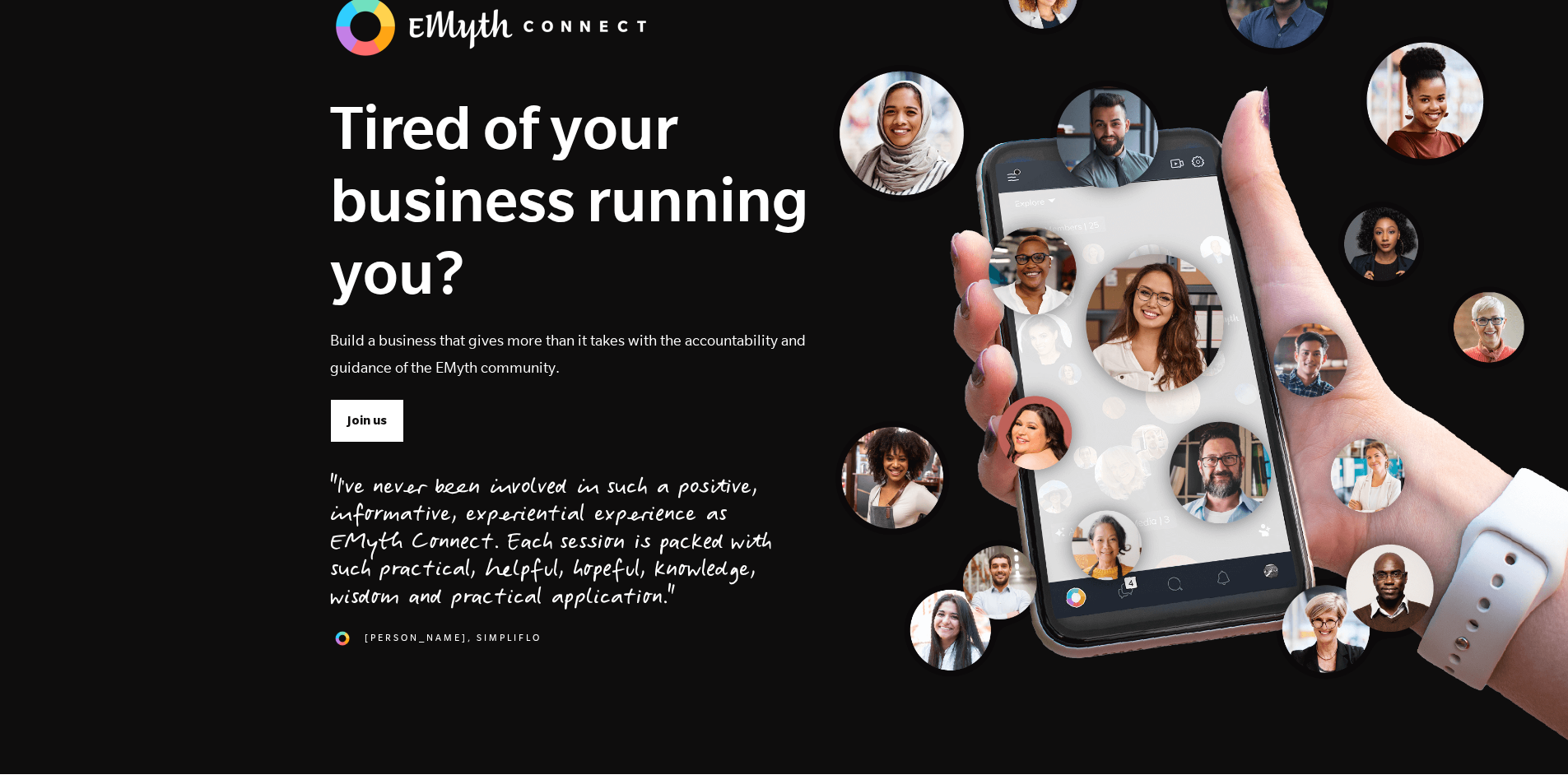
drag, startPoint x: 530, startPoint y: 67, endPoint x: 544, endPoint y: 94, distance: 30.4
